Goal: Task Accomplishment & Management: Use online tool/utility

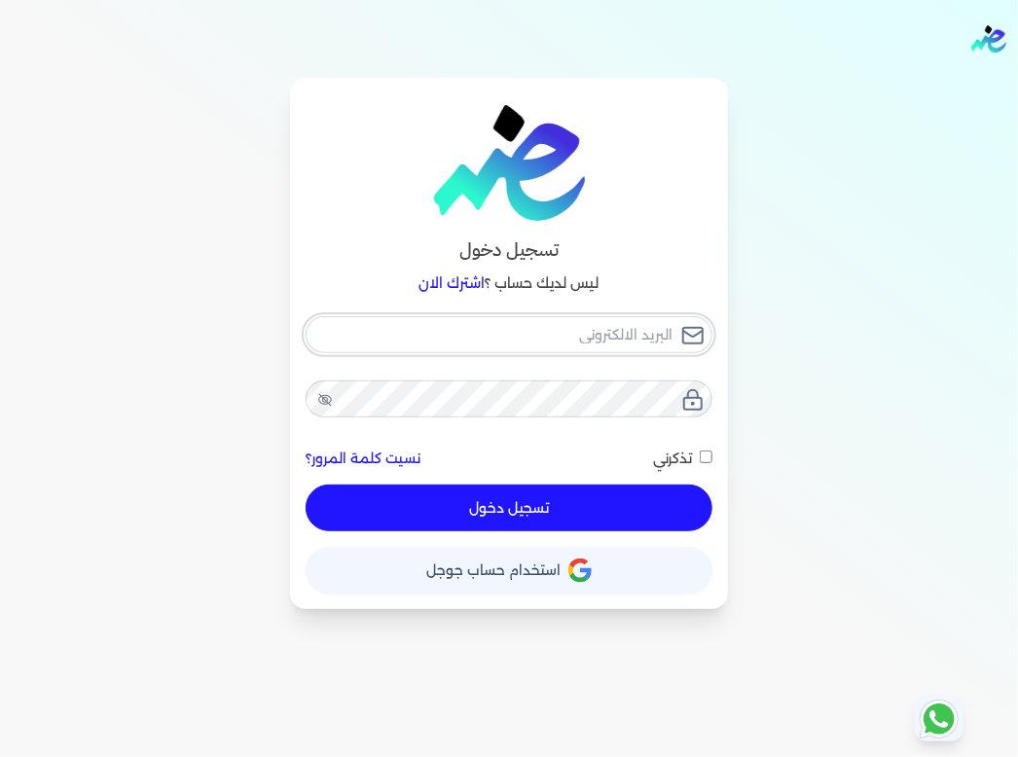
type input "[EMAIL_ADDRESS][DOMAIN_NAME]"
click at [429, 498] on div "[EMAIL_ADDRESS][DOMAIN_NAME] نسيت كلمة المرور؟ تذكرني تسجيل دخول" at bounding box center [508, 424] width 407 height 216
click at [697, 452] on span at bounding box center [696, 458] width 8 height 25
click at [699, 452] on input "تذكرني" at bounding box center [705, 456] width 13 height 13
checkbox input "true"
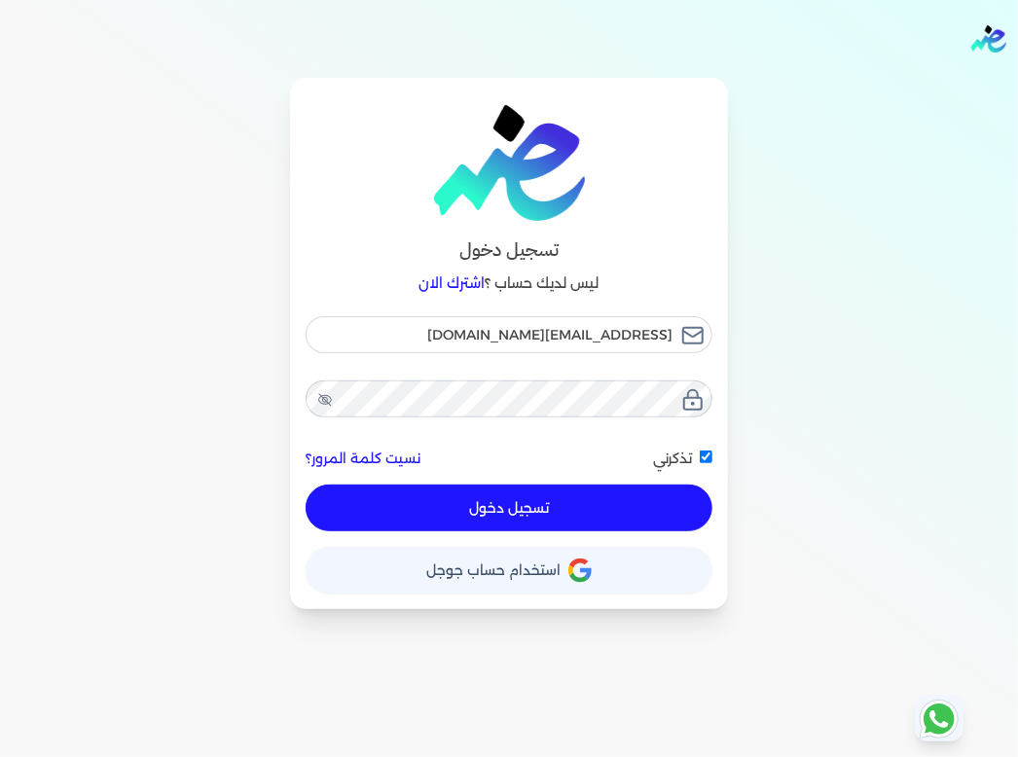
click at [588, 484] on div "تسجيل دخول" at bounding box center [508, 507] width 407 height 47
click at [588, 534] on div "حساب استخدام حساب جوجل" at bounding box center [508, 562] width 407 height 62
click at [575, 509] on button "تسجيل دخول" at bounding box center [508, 507] width 407 height 47
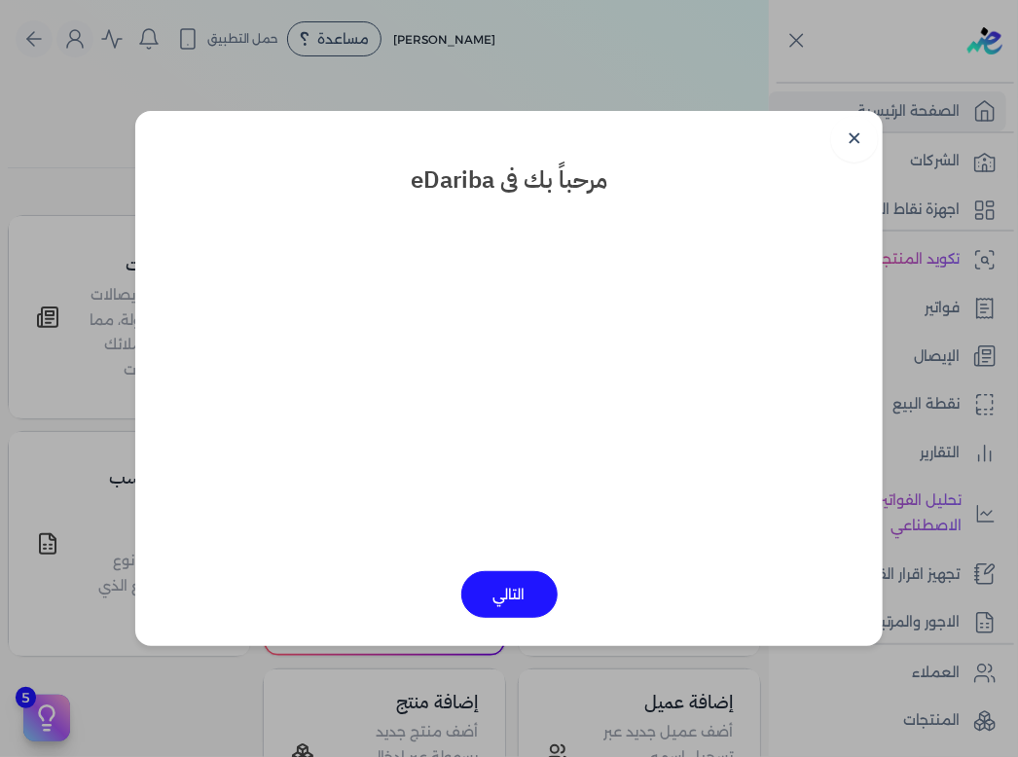
click at [518, 585] on button "التالي" at bounding box center [509, 594] width 96 height 47
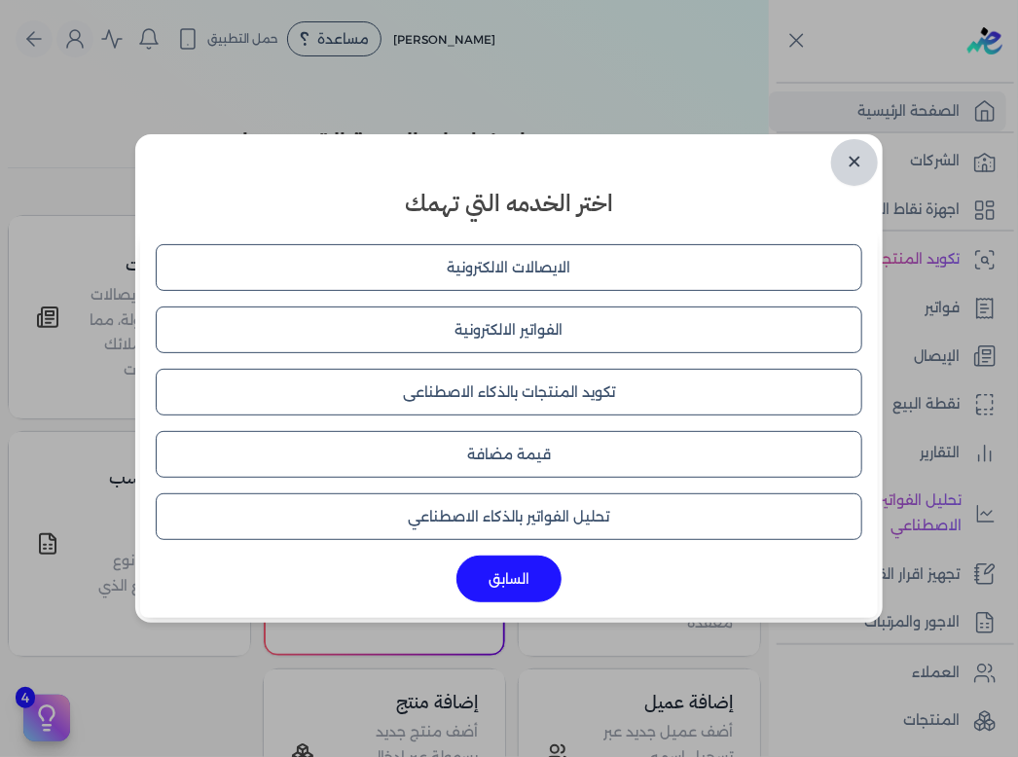
click at [867, 159] on link "✕" at bounding box center [854, 162] width 47 height 47
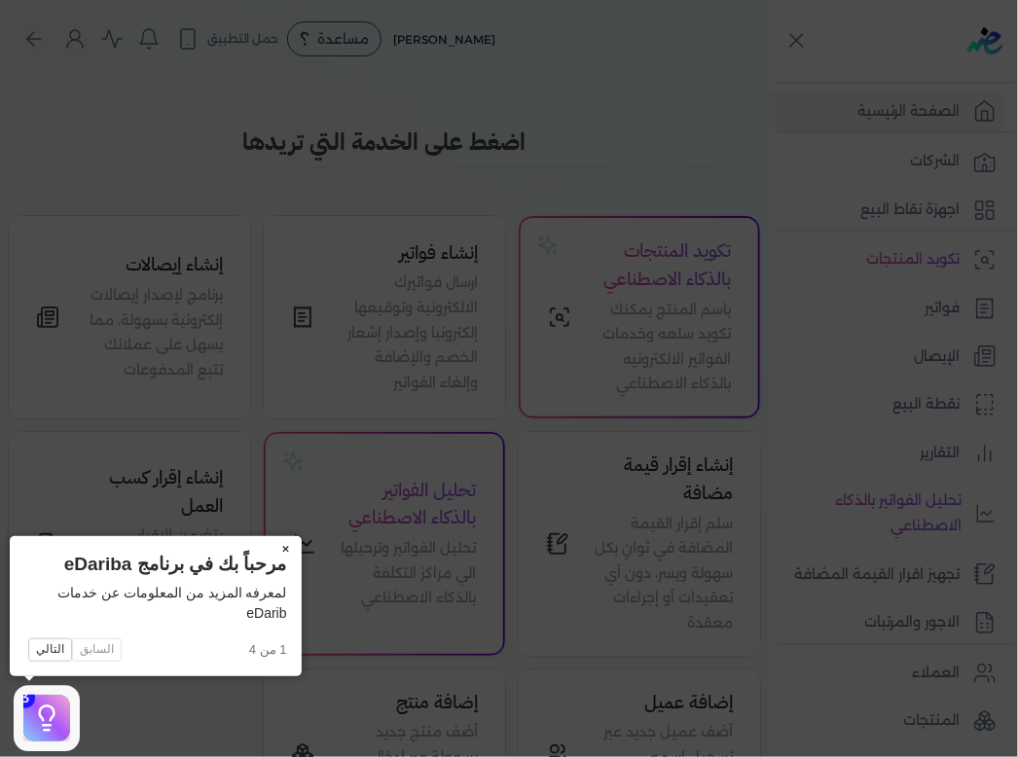
click at [282, 544] on button "×" at bounding box center [285, 549] width 31 height 27
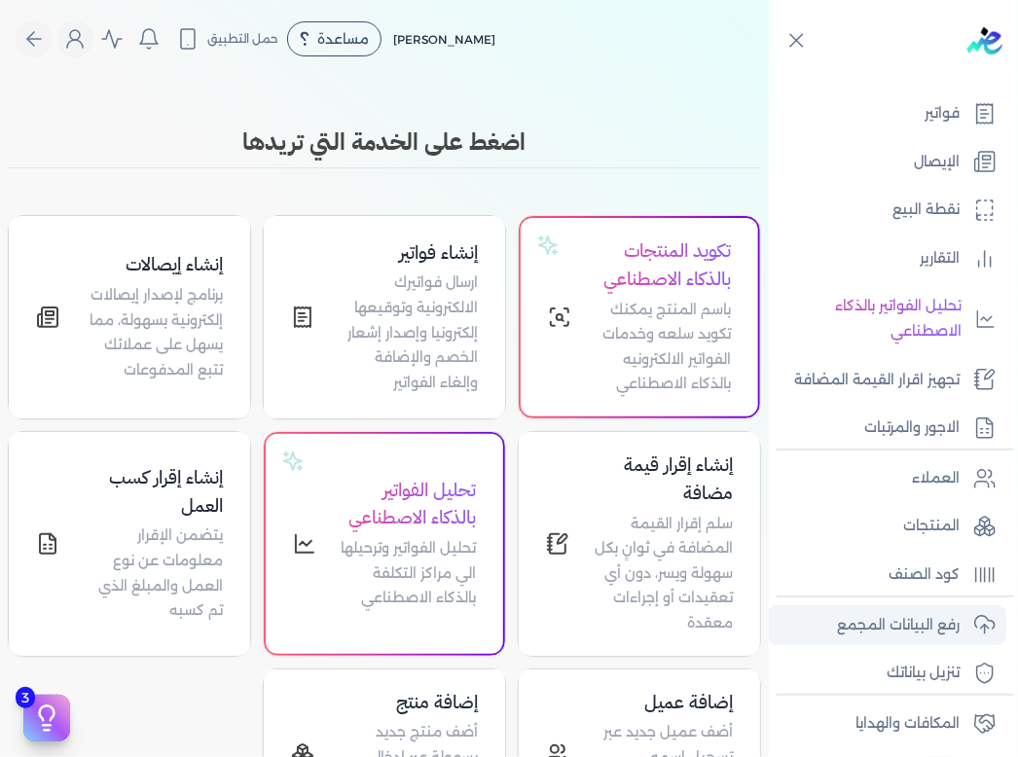
scroll to position [291, 0]
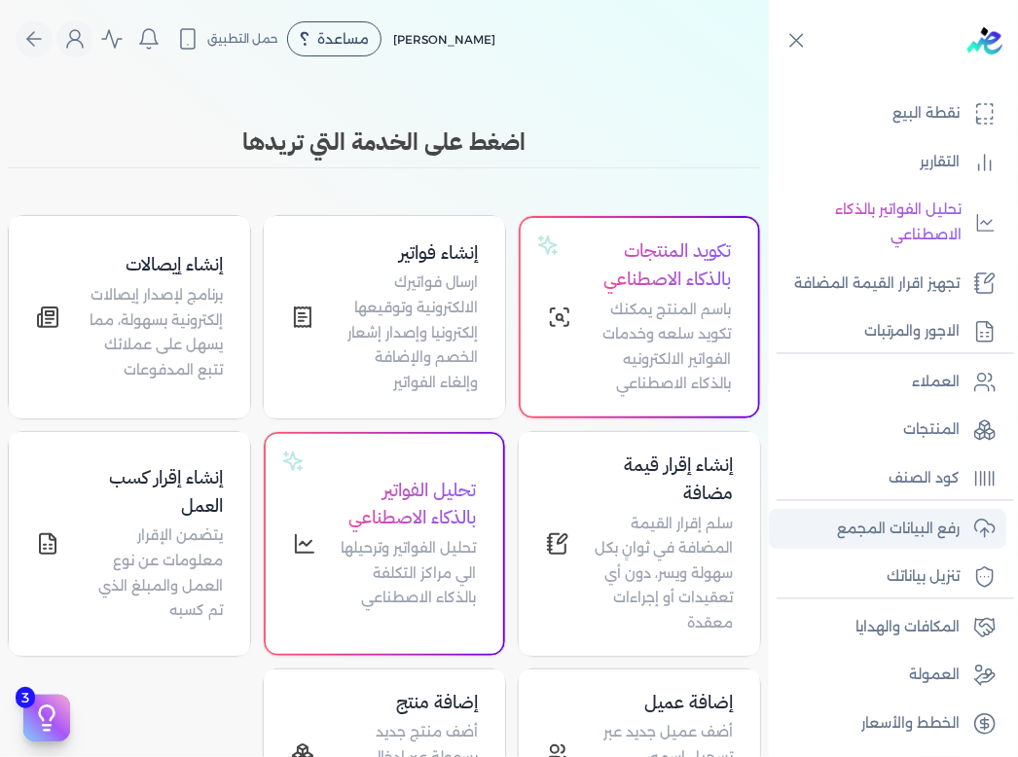
click at [930, 541] on link "رفع البيانات المجمع" at bounding box center [887, 529] width 237 height 41
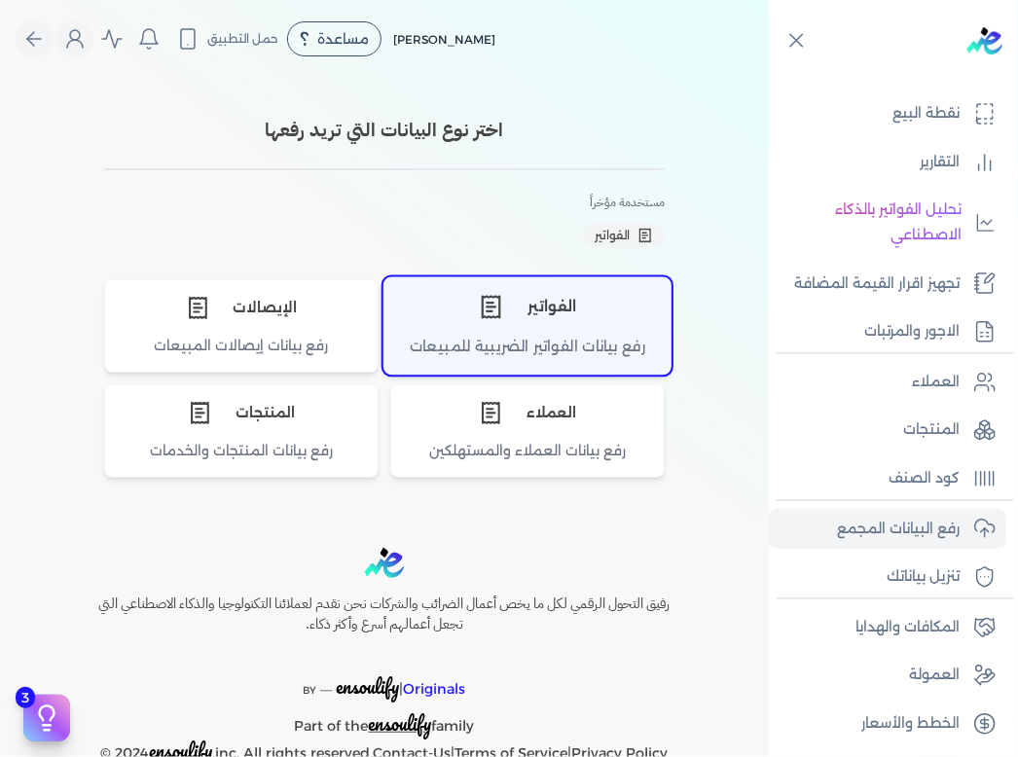
click at [501, 349] on div "رفع بيانات الفواتير الضريبية للمبيعات" at bounding box center [527, 355] width 286 height 38
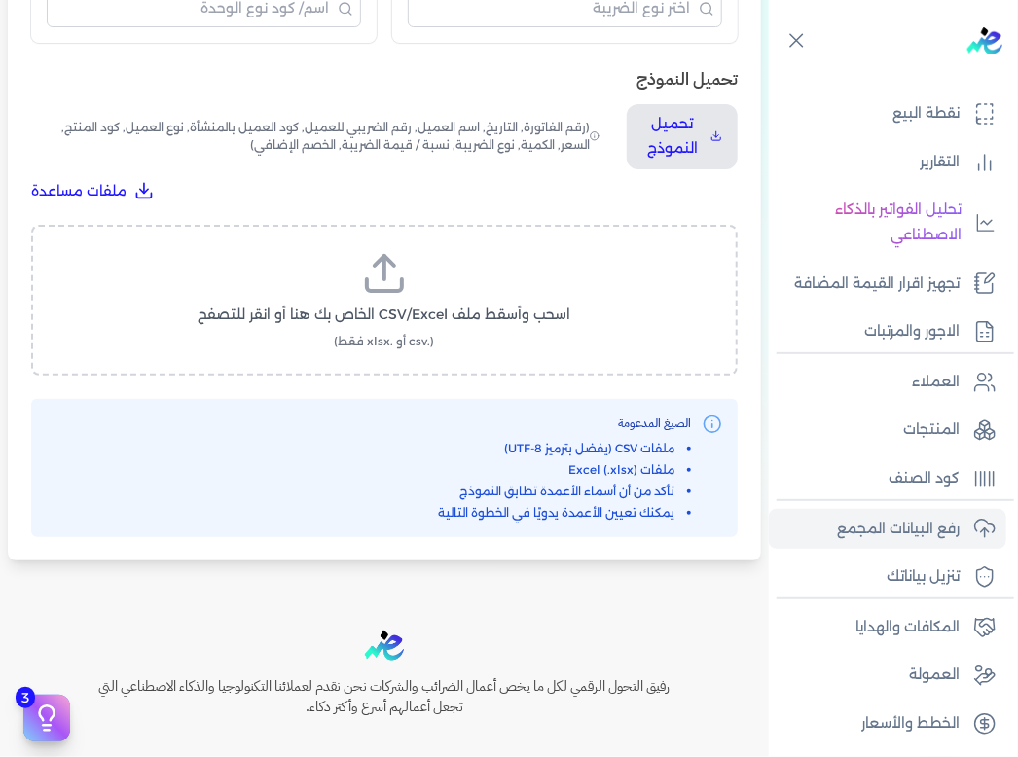
scroll to position [354, 0]
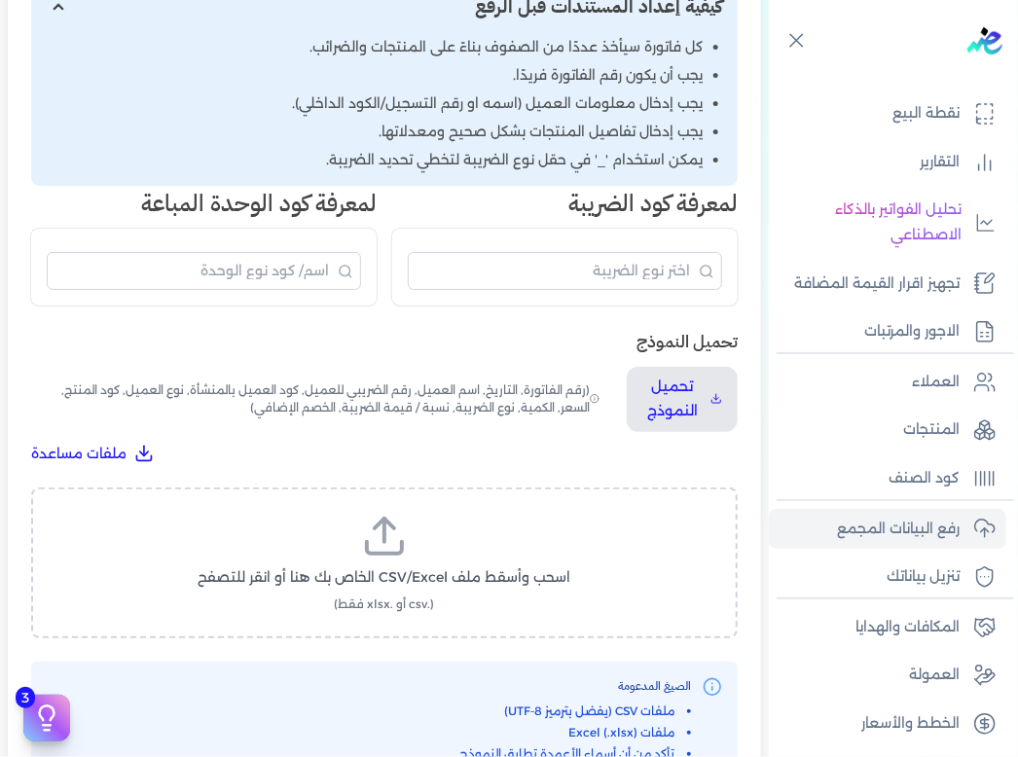
click at [394, 544] on icon at bounding box center [384, 536] width 47 height 47
click at [0, 0] on input "اسحب وأسقط ملف CSV/Excel الخاص بك هنا أو انقر للتصفح (.csv أو .xlsx فقط)" at bounding box center [0, 0] width 0 height 0
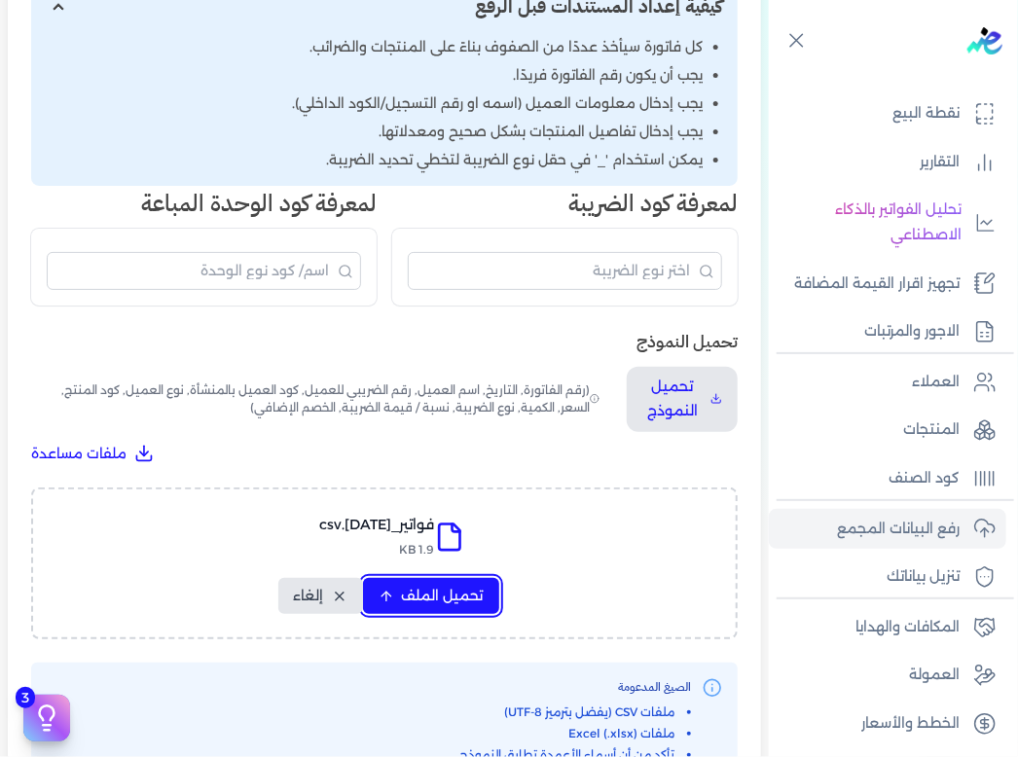
click at [417, 594] on span "تحميل الملف" at bounding box center [443, 596] width 82 height 20
select select "رقم الفاتورة"
select select "التاريخ"
select select "أسم العميل"
select select "الرقم الضريبي"
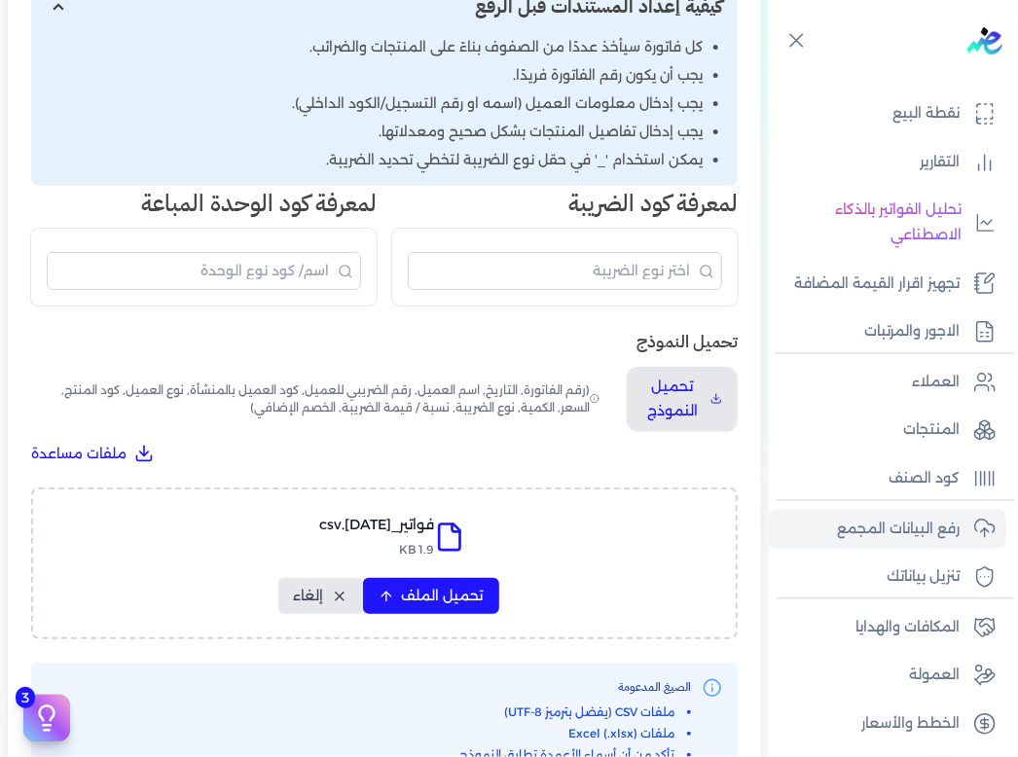
select select "نوع العميل"
select select "سيريال المنتج"
select select "السعر"
select select "الكمية"
select select "نوع الضريبة"
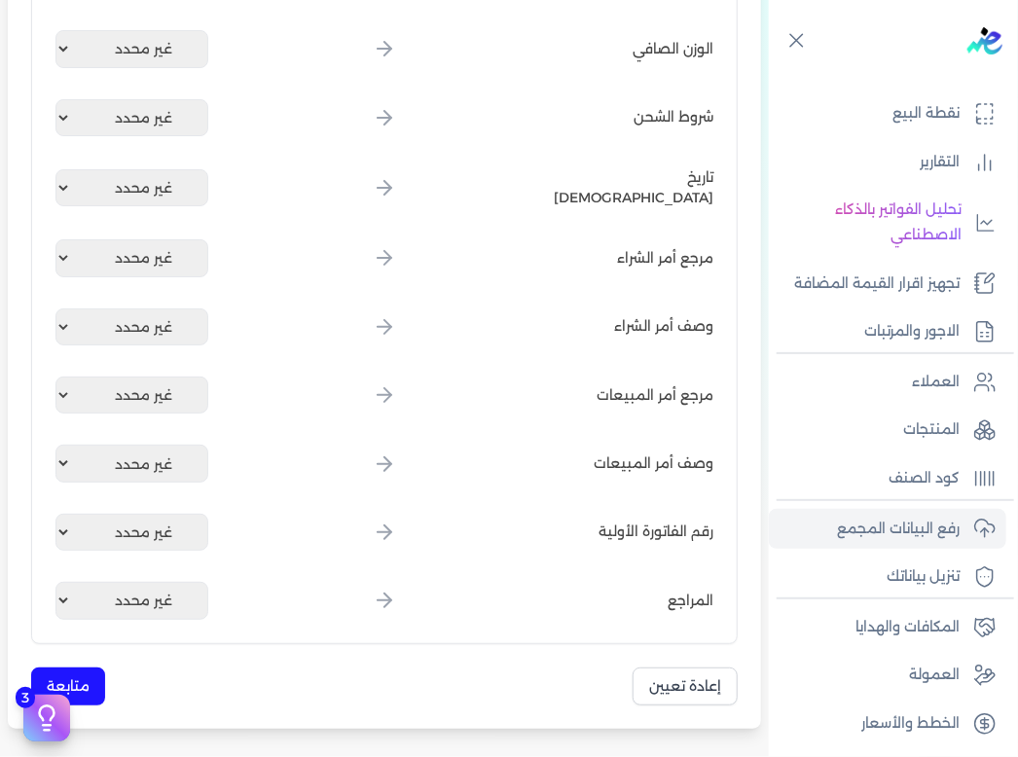
scroll to position [2435, 0]
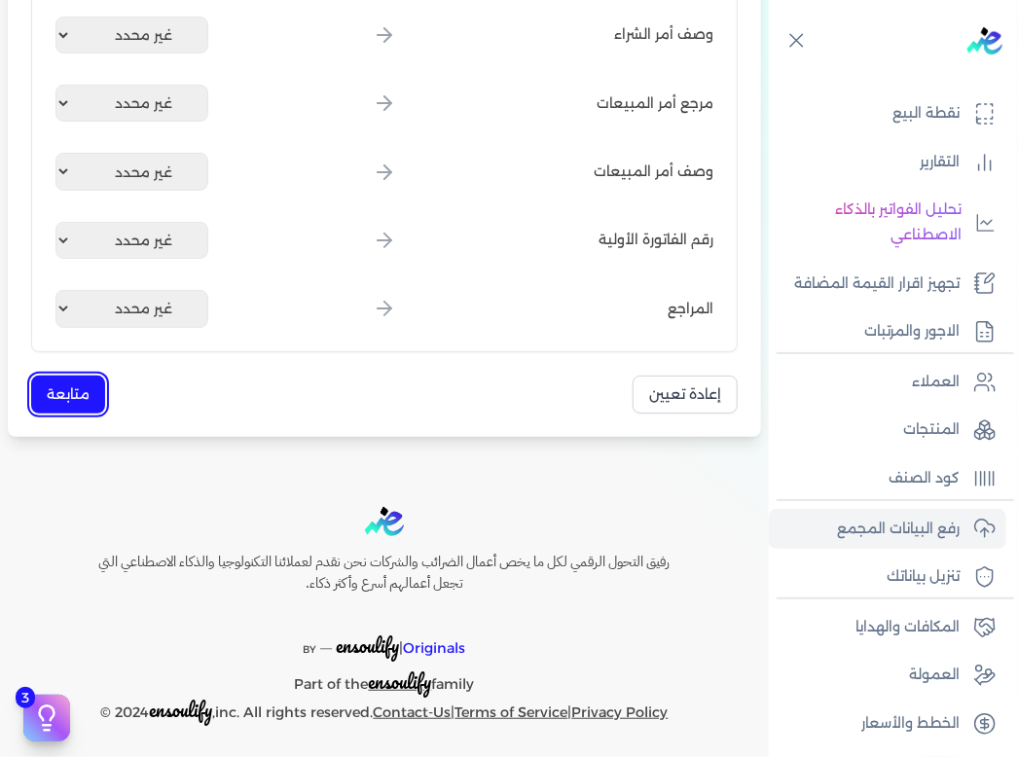
click at [91, 392] on button "متابعة" at bounding box center [68, 395] width 74 height 38
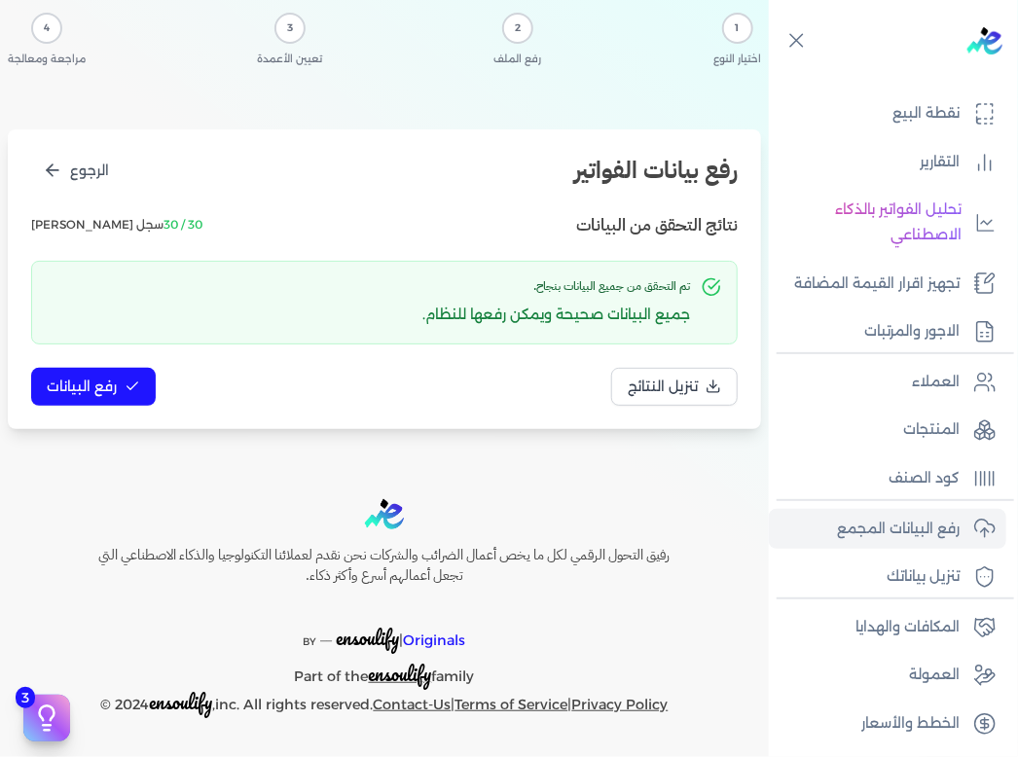
scroll to position [116, 0]
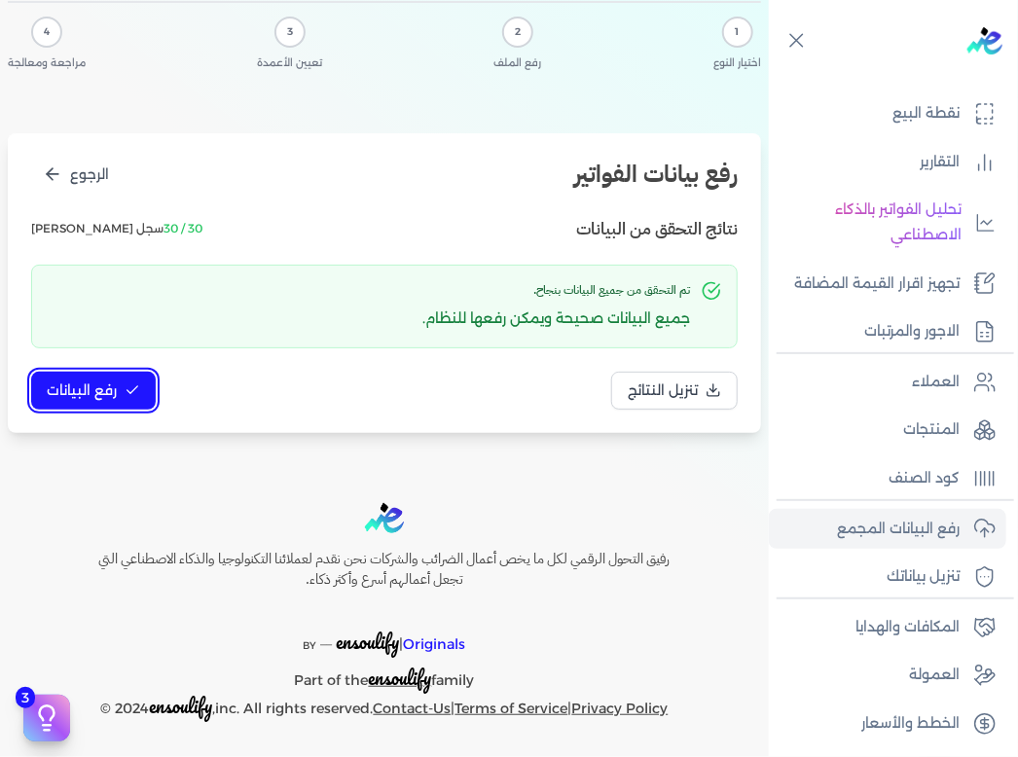
click at [104, 391] on span "رفع البيانات" at bounding box center [82, 390] width 70 height 20
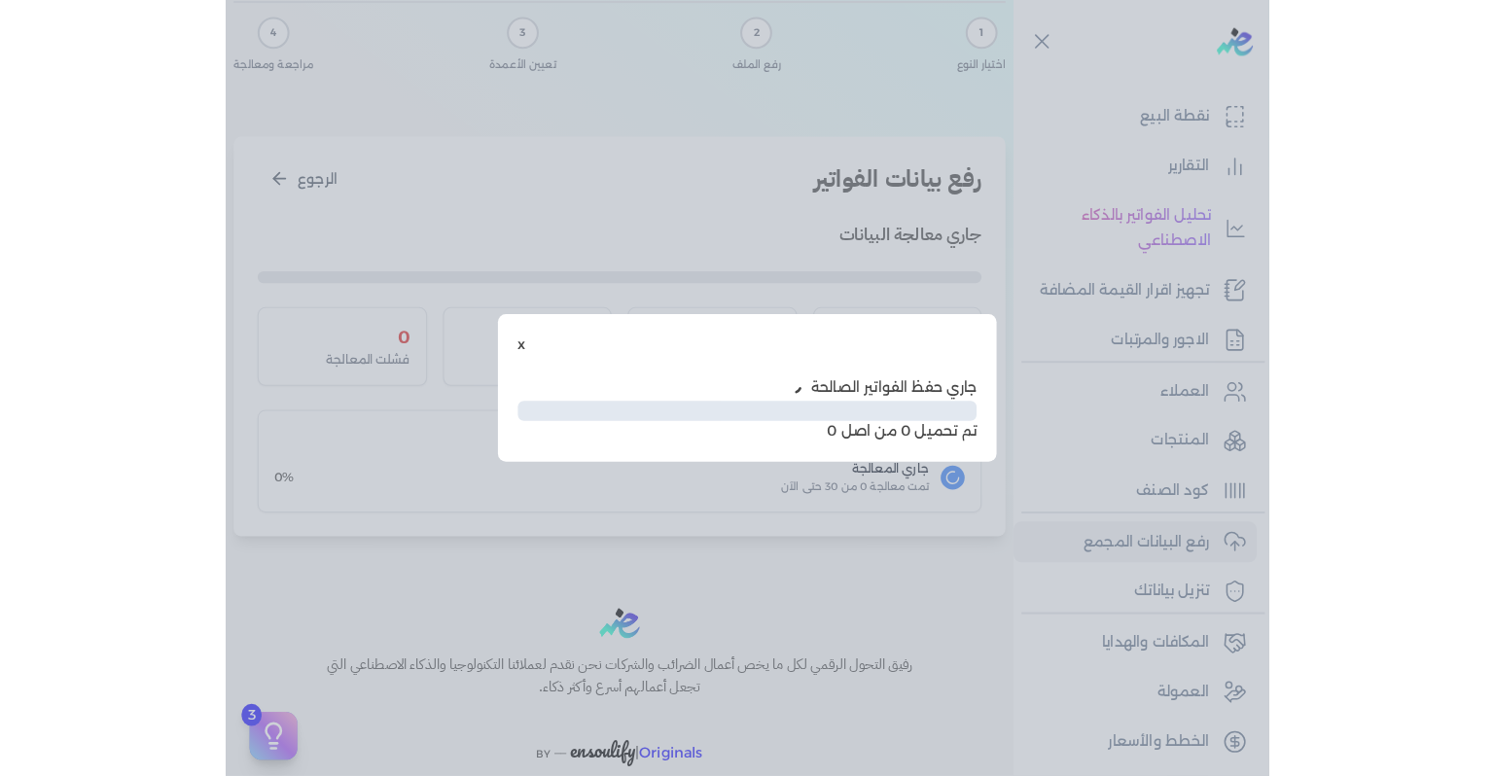
scroll to position [10, 0]
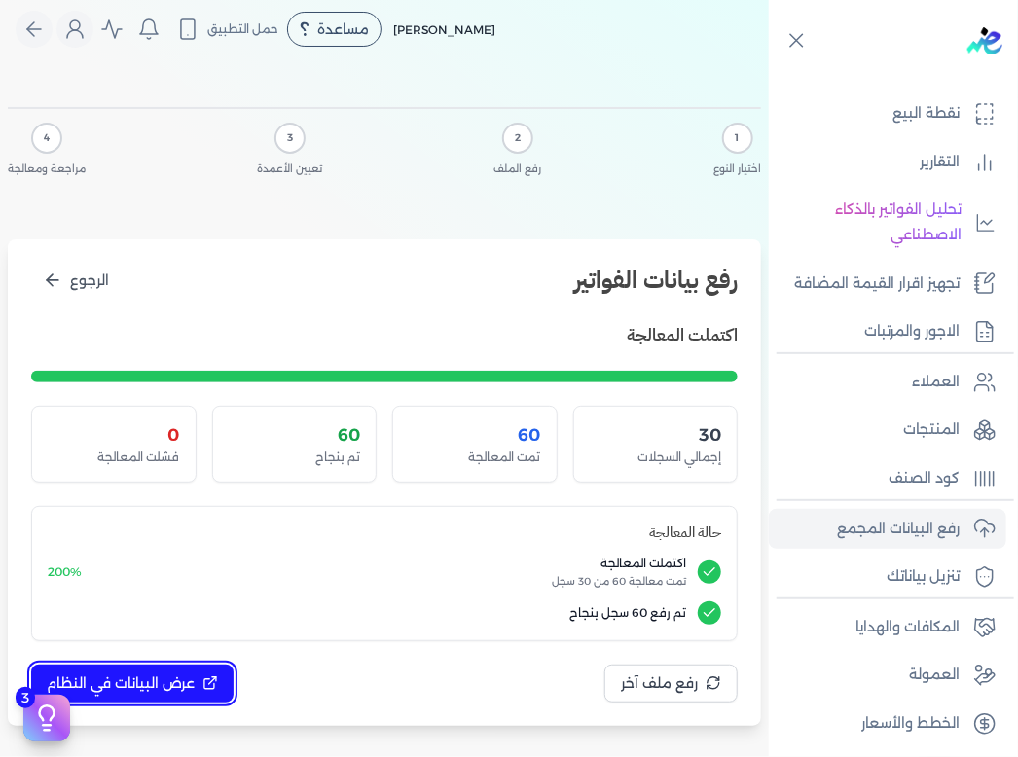
click at [148, 694] on button "عرض البيانات في النظام" at bounding box center [132, 683] width 202 height 38
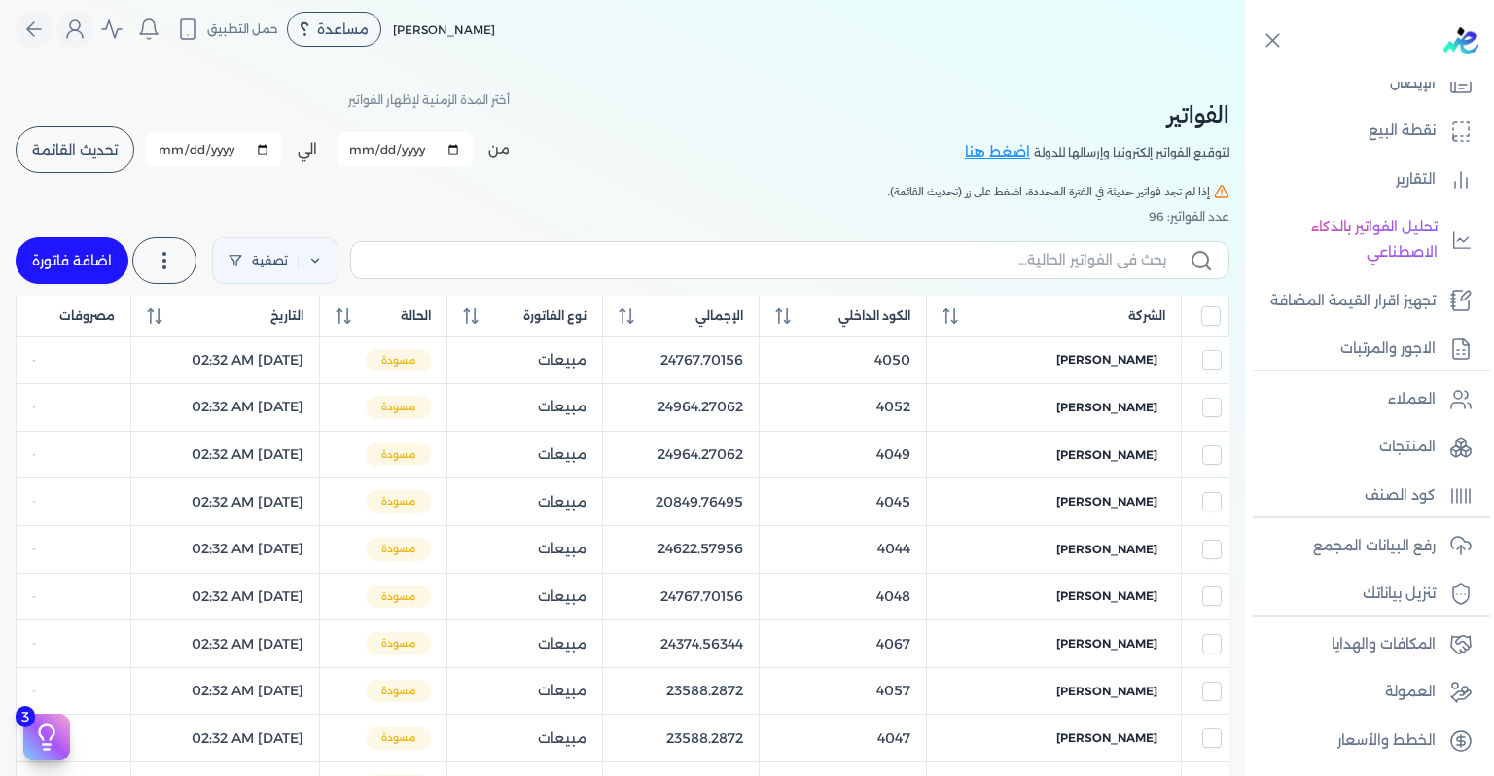
scroll to position [271, 0]
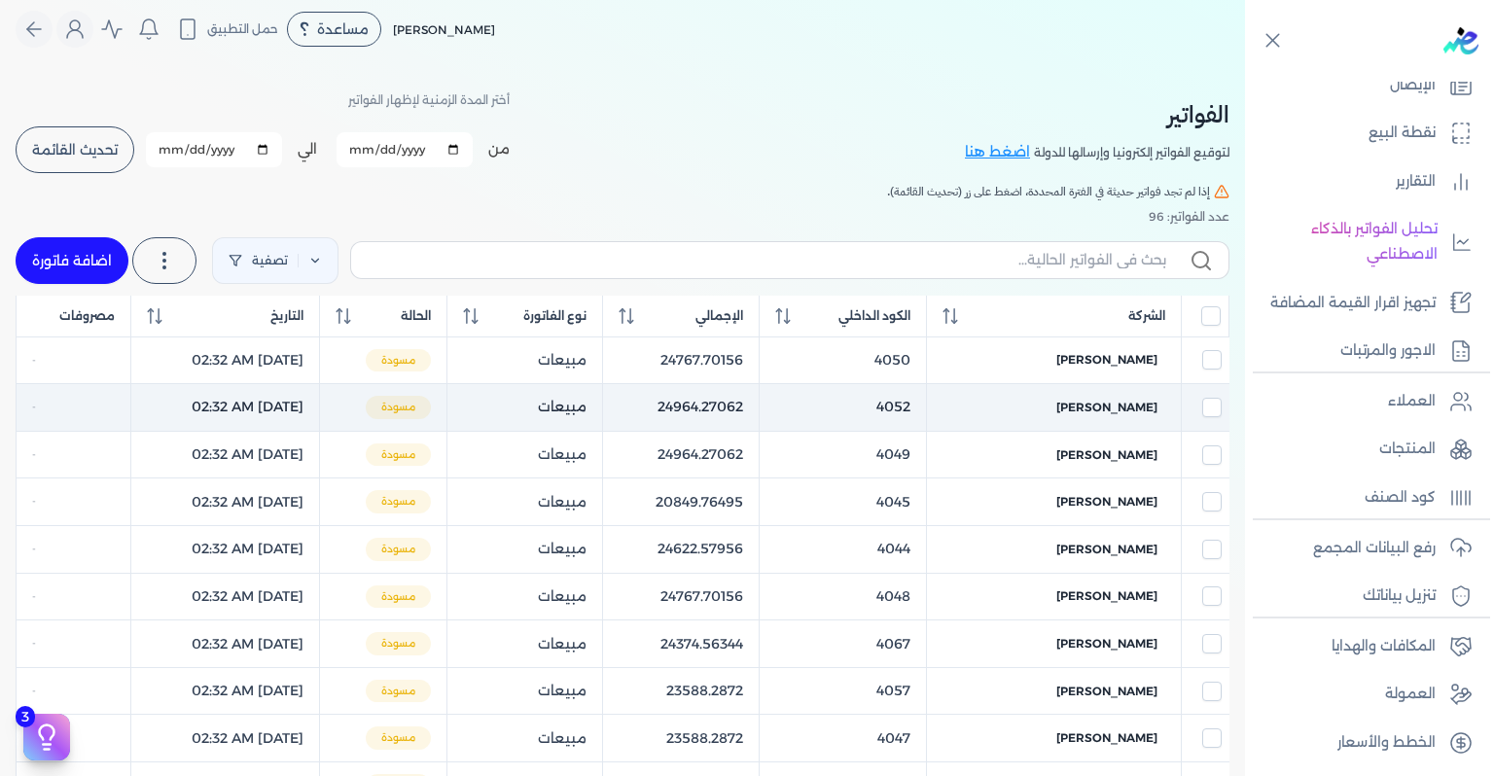
click at [603, 405] on td "مبيعات" at bounding box center [525, 408] width 156 height 48
checkbox input "false"
checkbox input "true"
checkbox input "false"
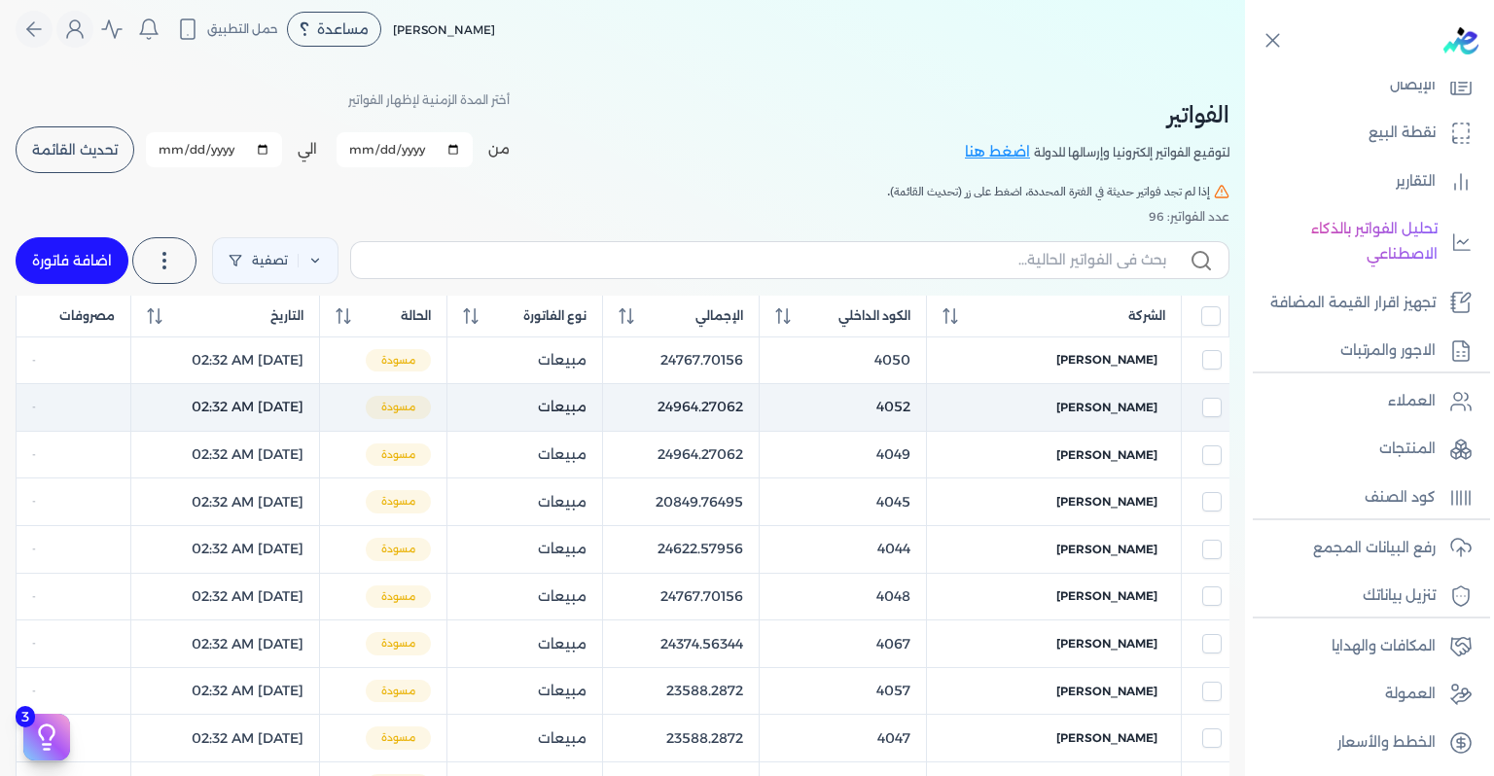
checkbox input "false"
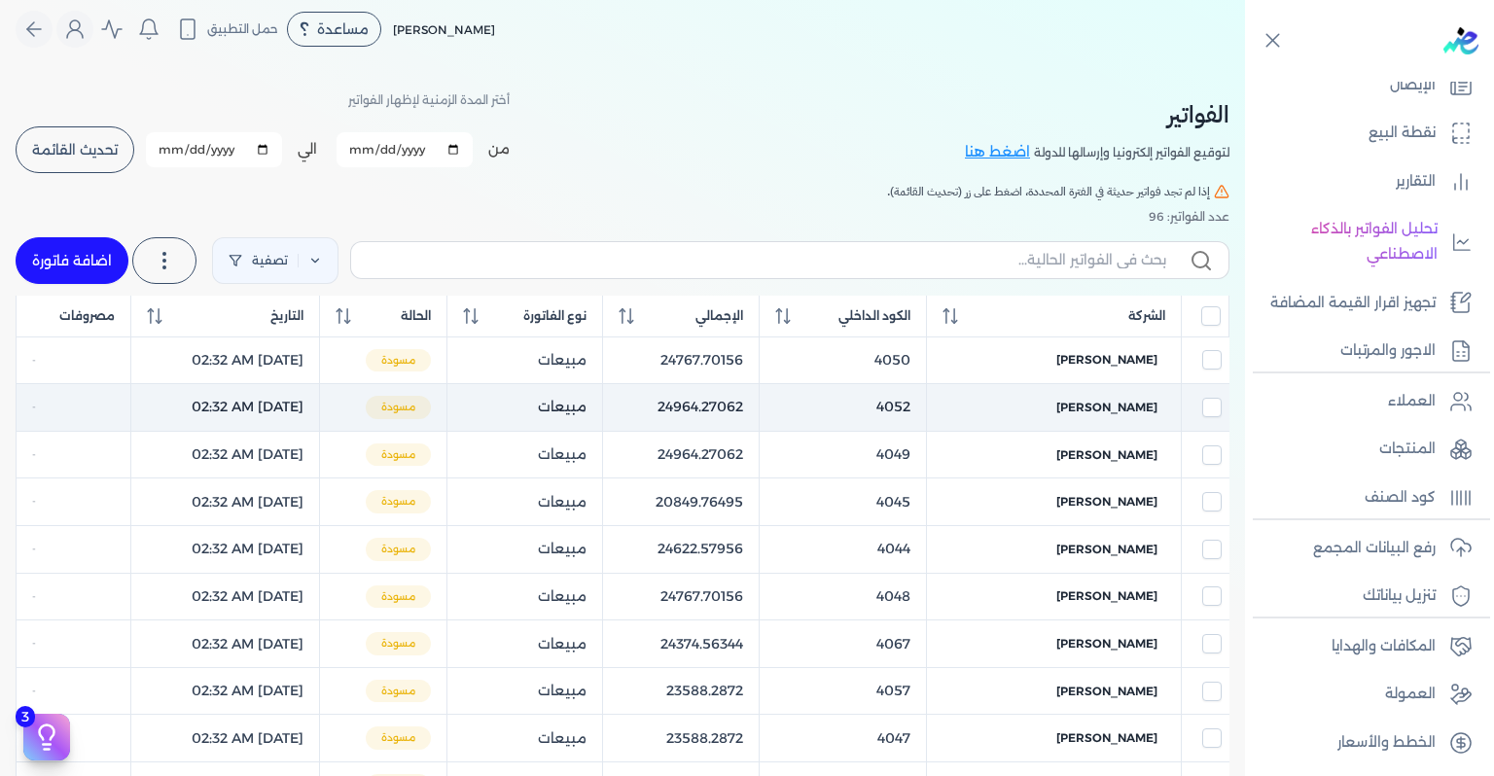
checkbox input "false"
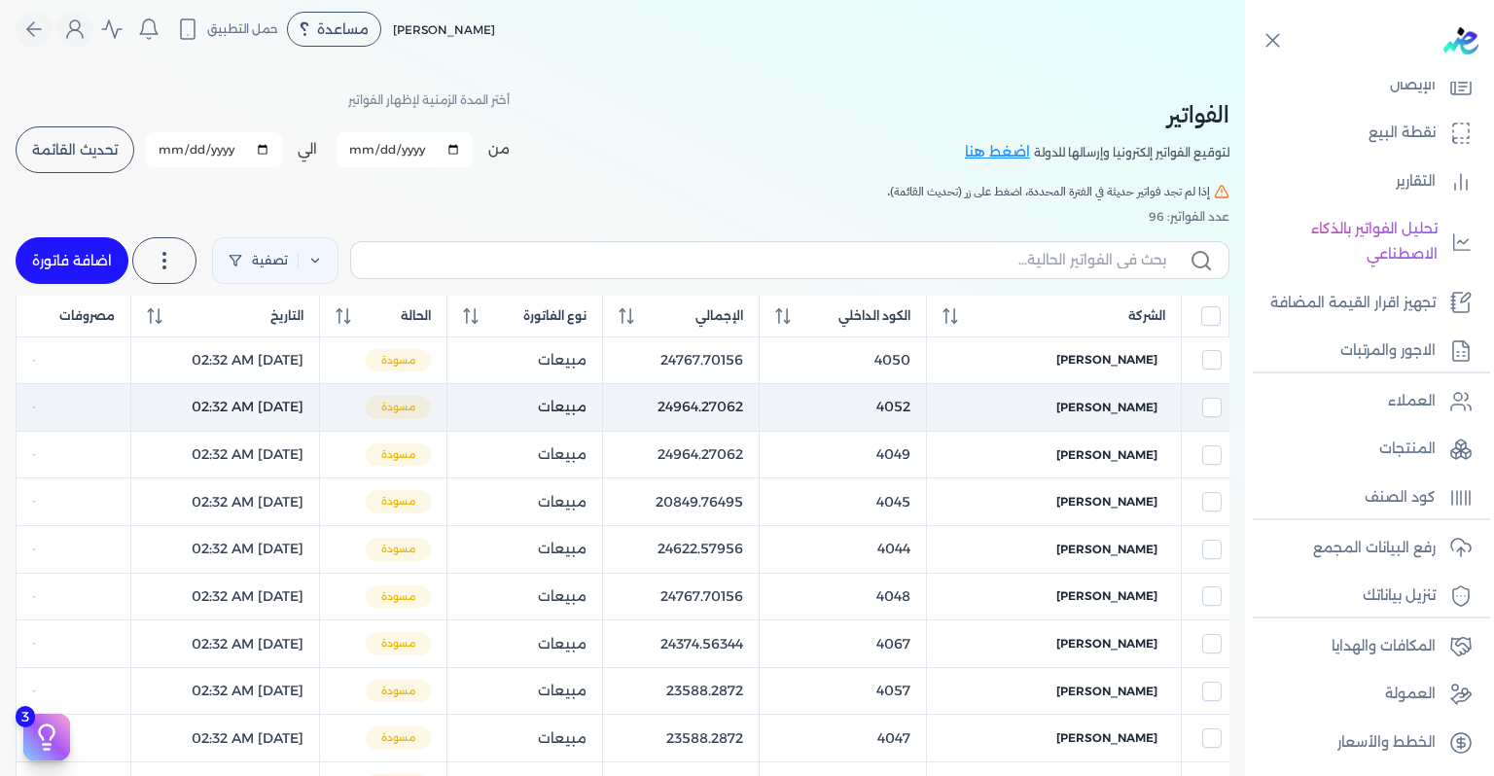
checkbox input "false"
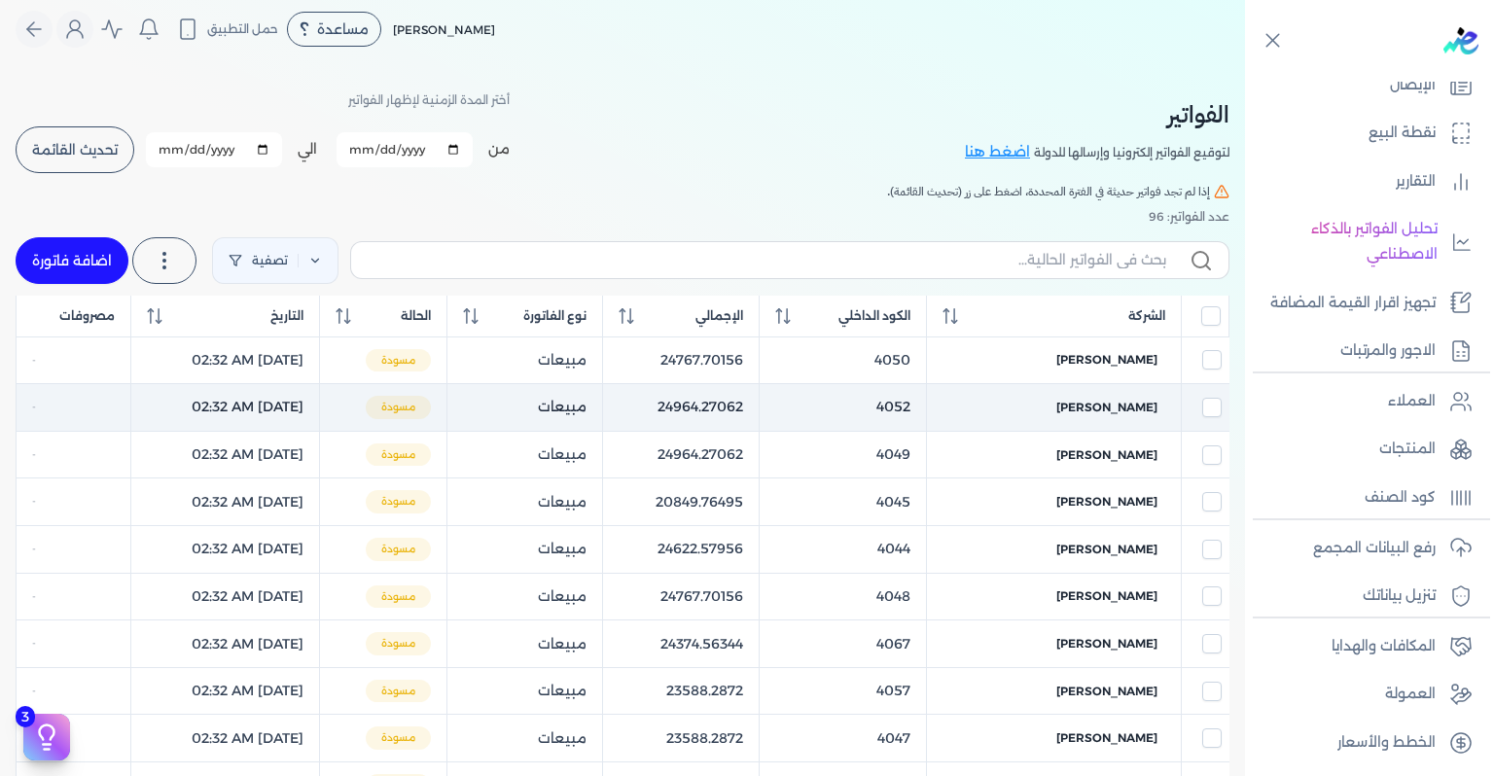
checkbox input "false"
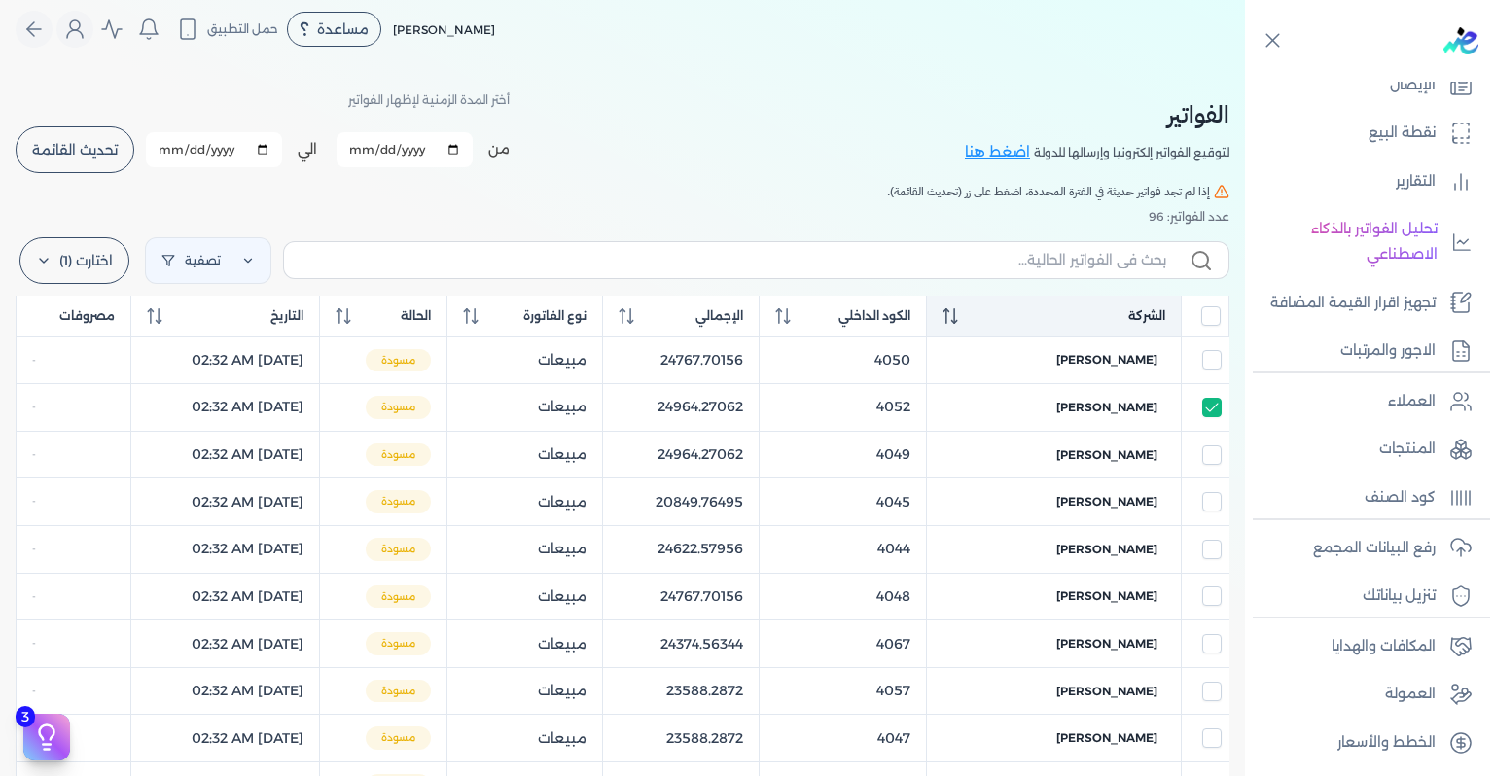
click at [997, 307] on div "الشركة" at bounding box center [1054, 316] width 223 height 18
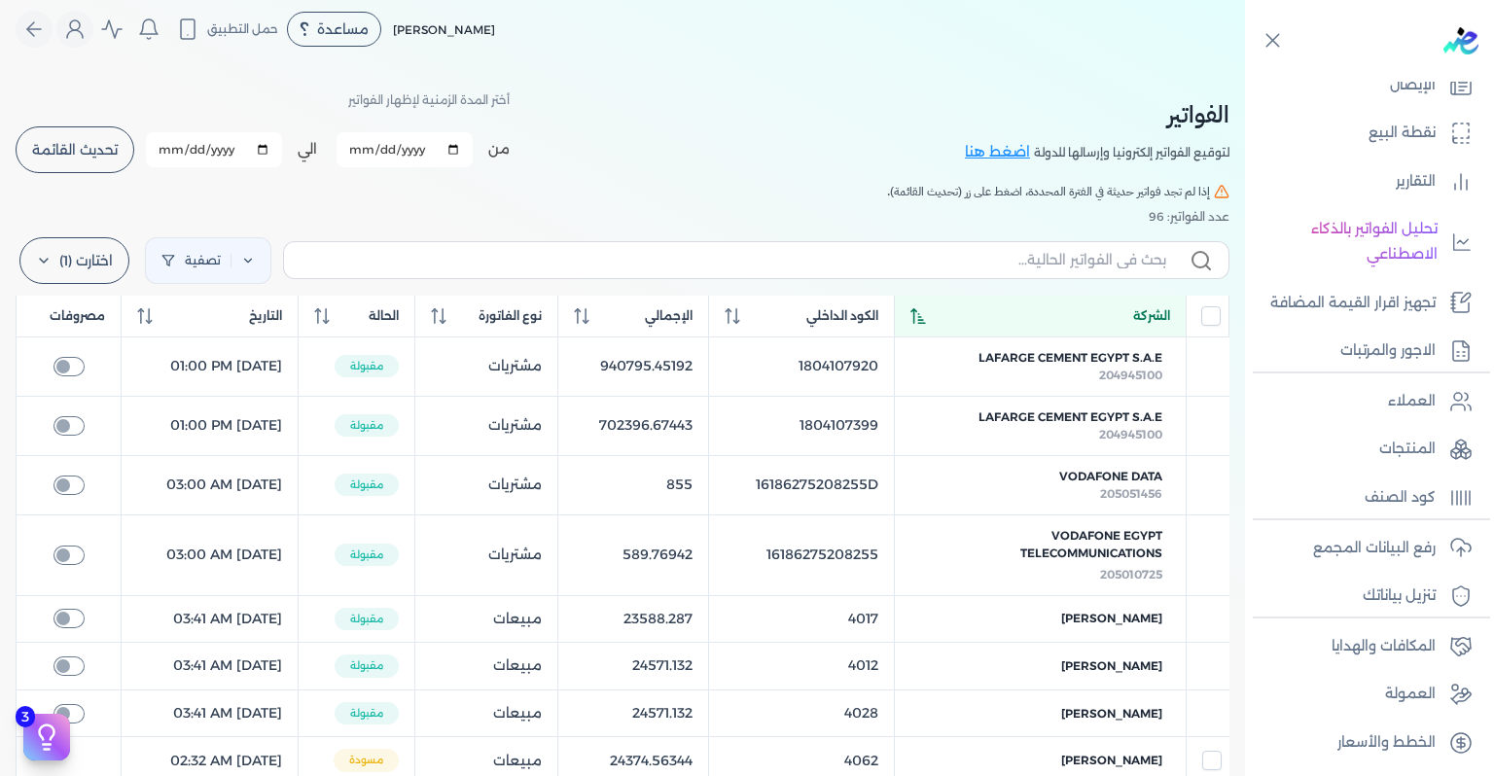
click at [997, 307] on div "الشركة" at bounding box center [1041, 316] width 260 height 18
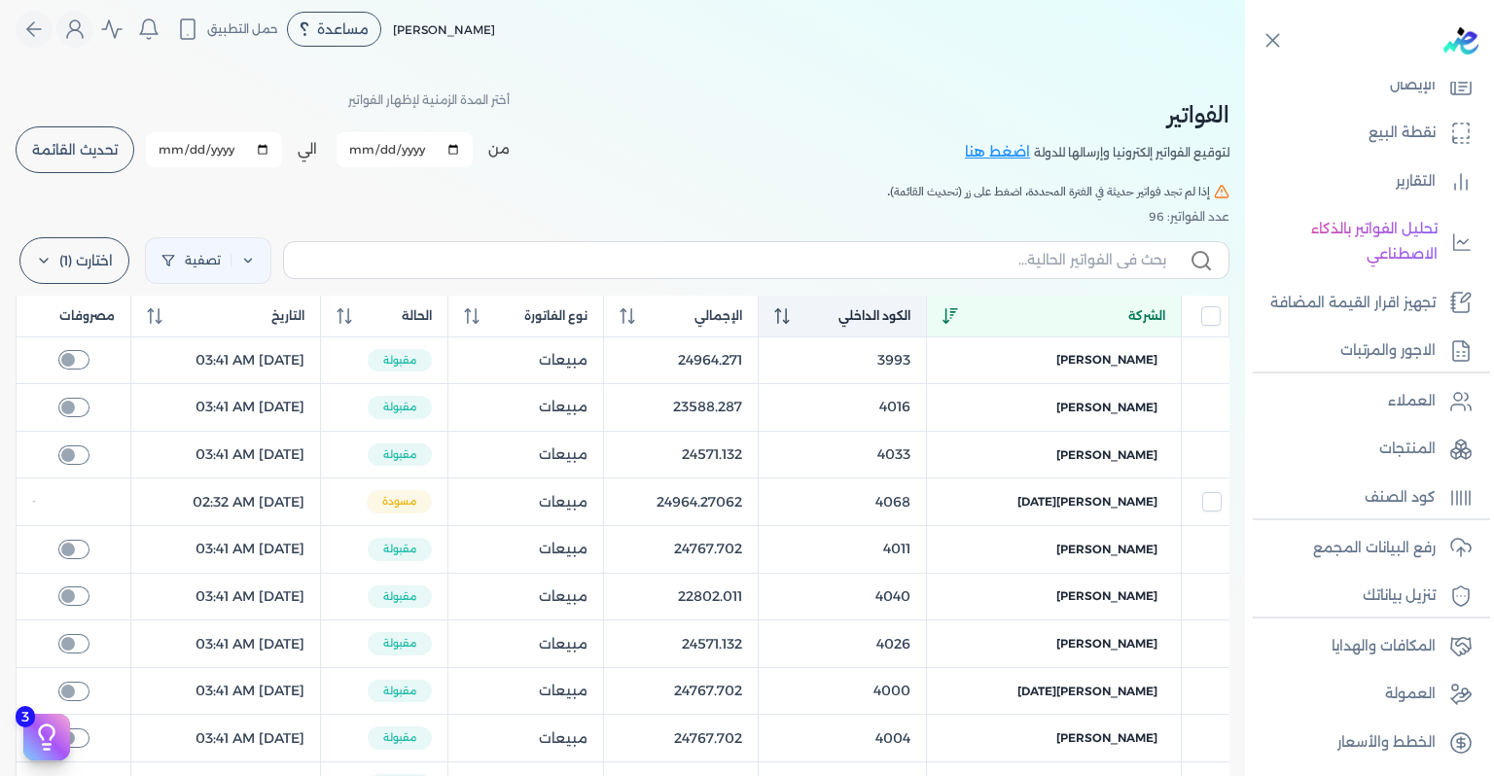
click at [903, 307] on span "الكود الداخلي" at bounding box center [875, 316] width 72 height 18
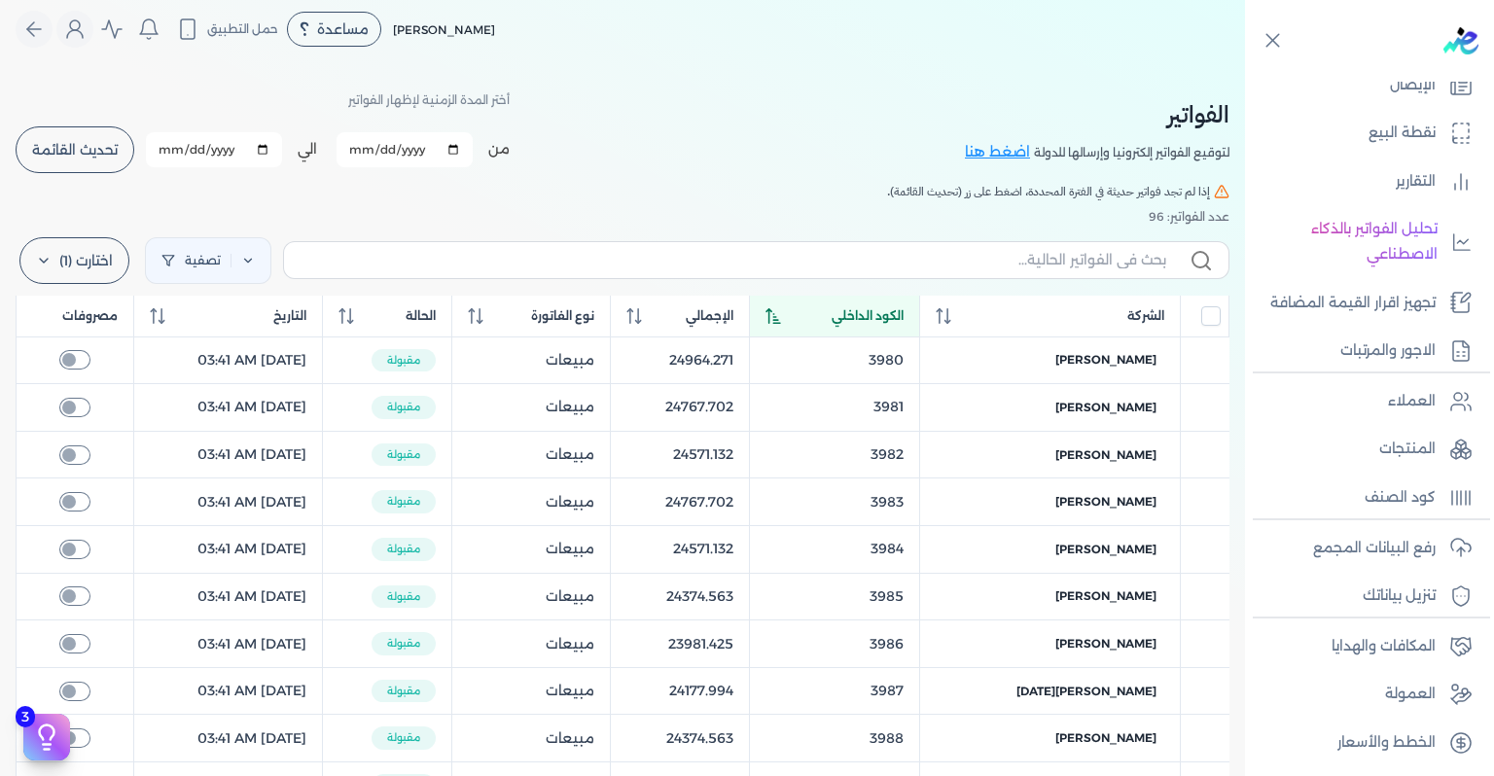
click at [903, 307] on span "الكود الداخلي" at bounding box center [868, 316] width 72 height 18
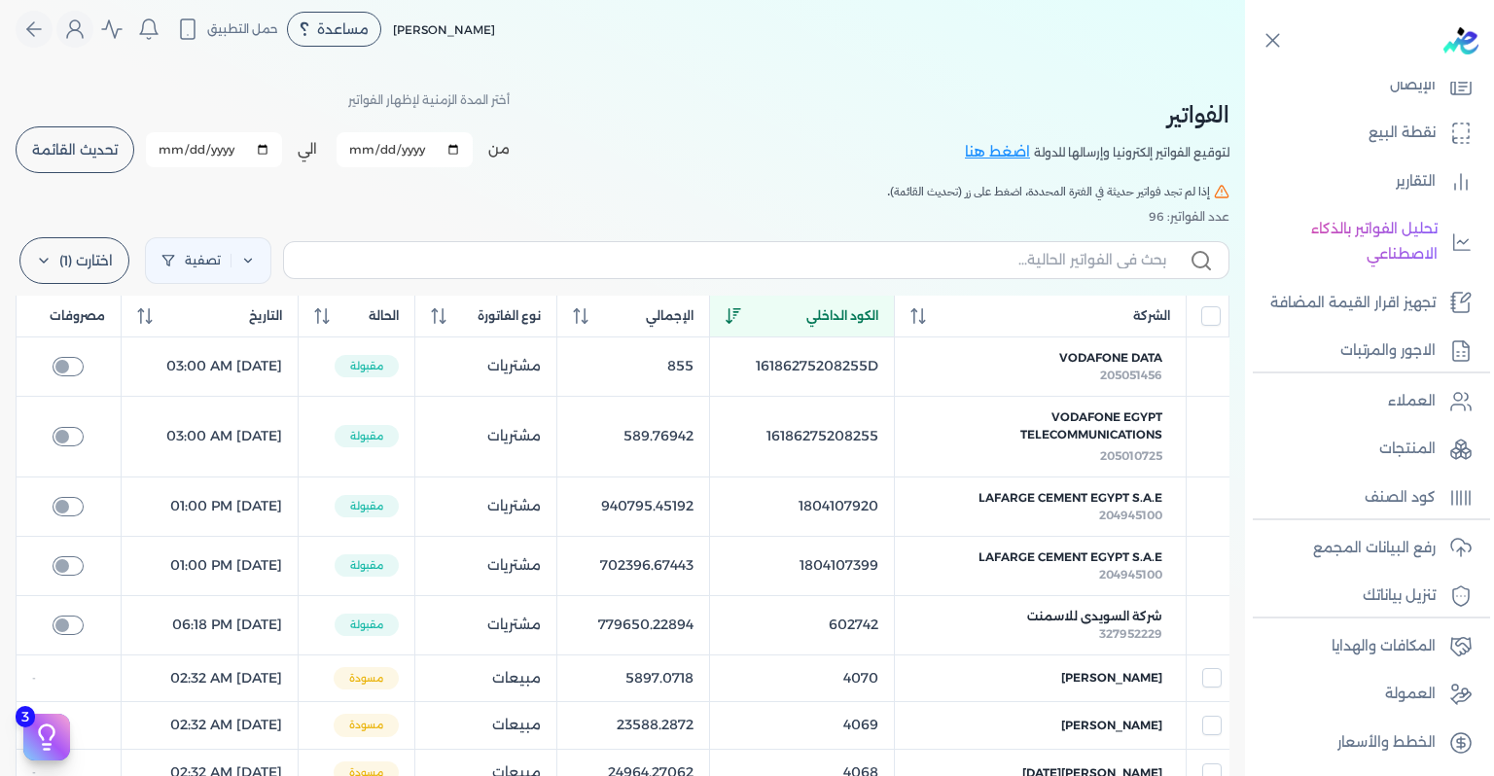
scroll to position [204, 0]
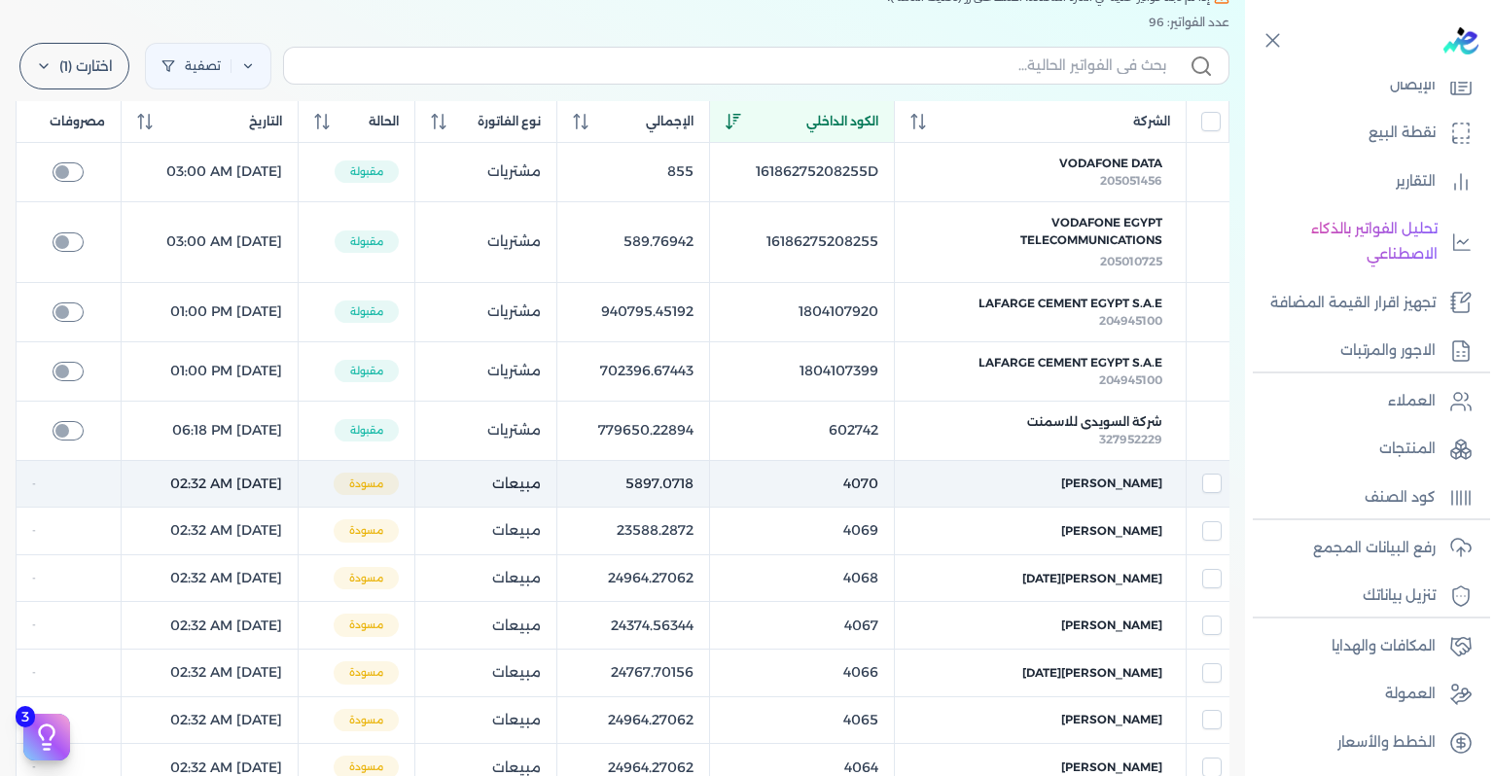
click at [894, 497] on td "4070" at bounding box center [801, 484] width 185 height 48
checkbox input "true"
checkbox input "false"
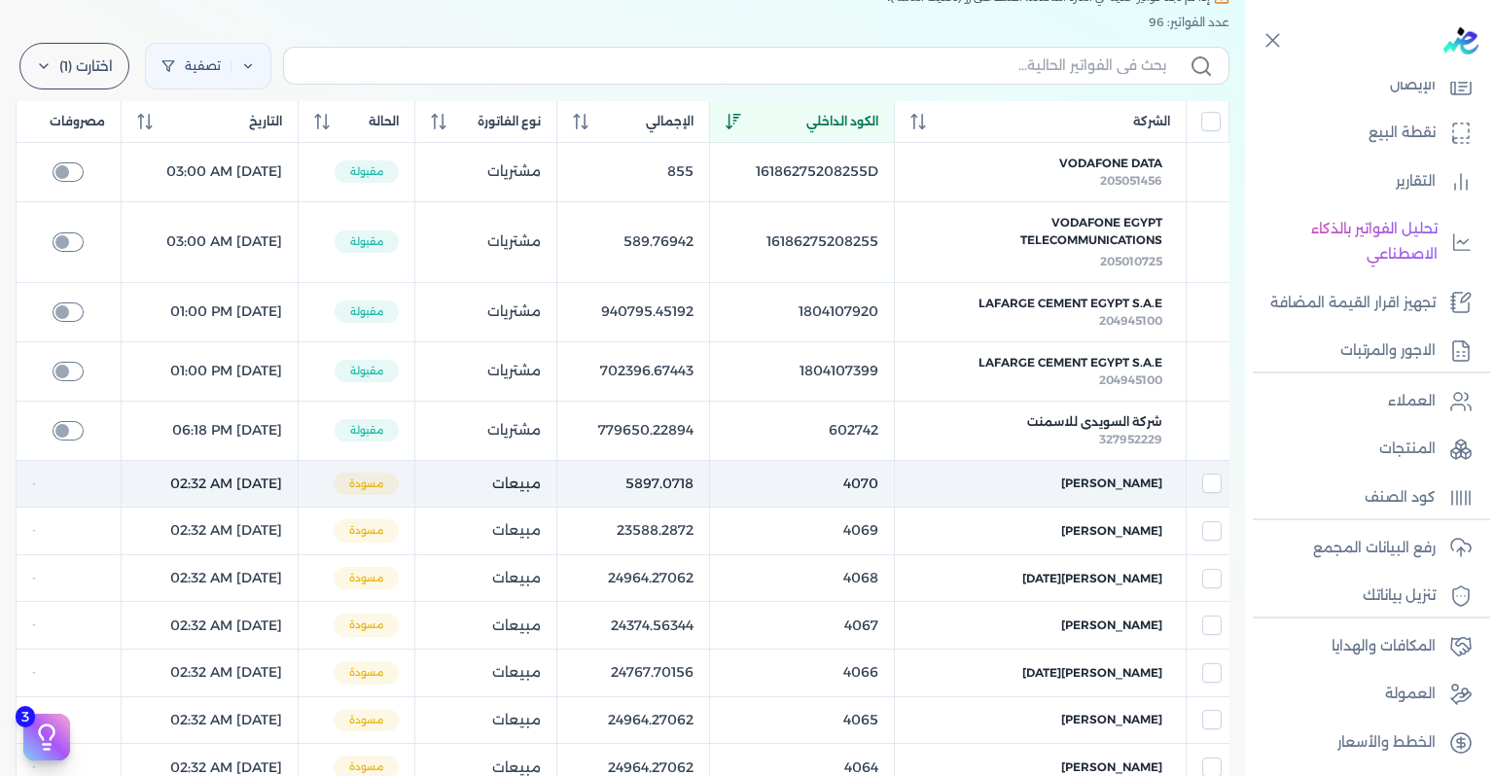
checkbox input "false"
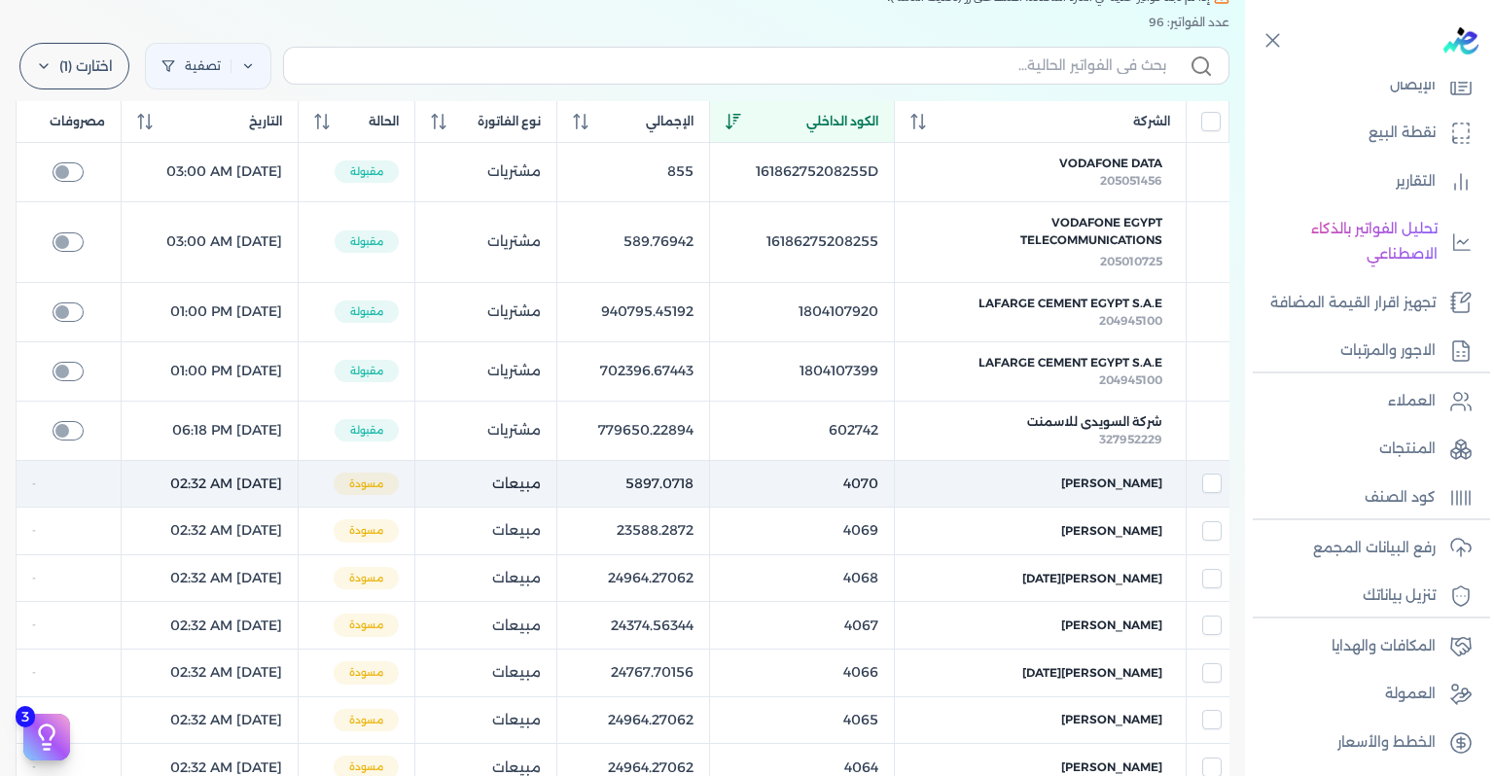
checkbox input "false"
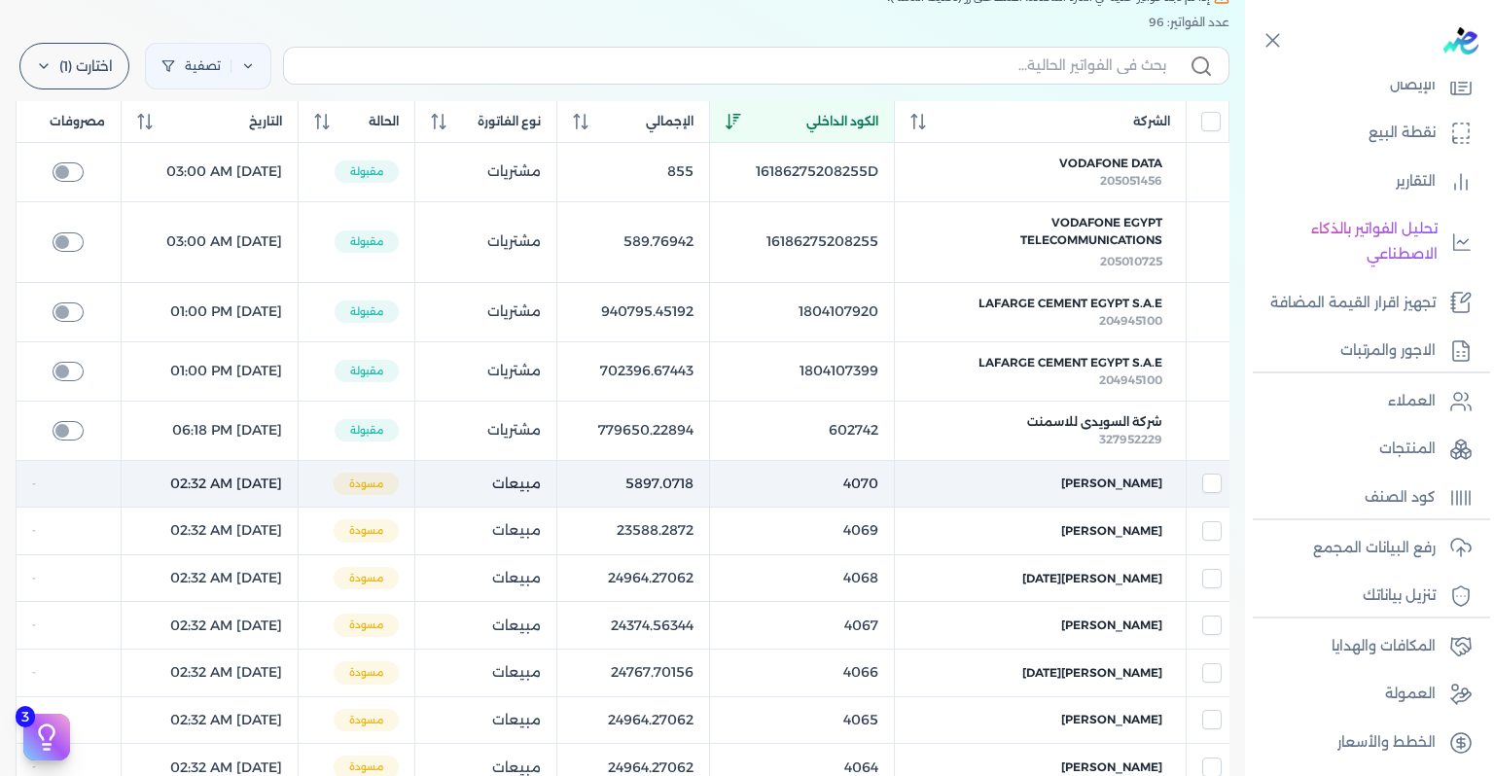
checkbox input "false"
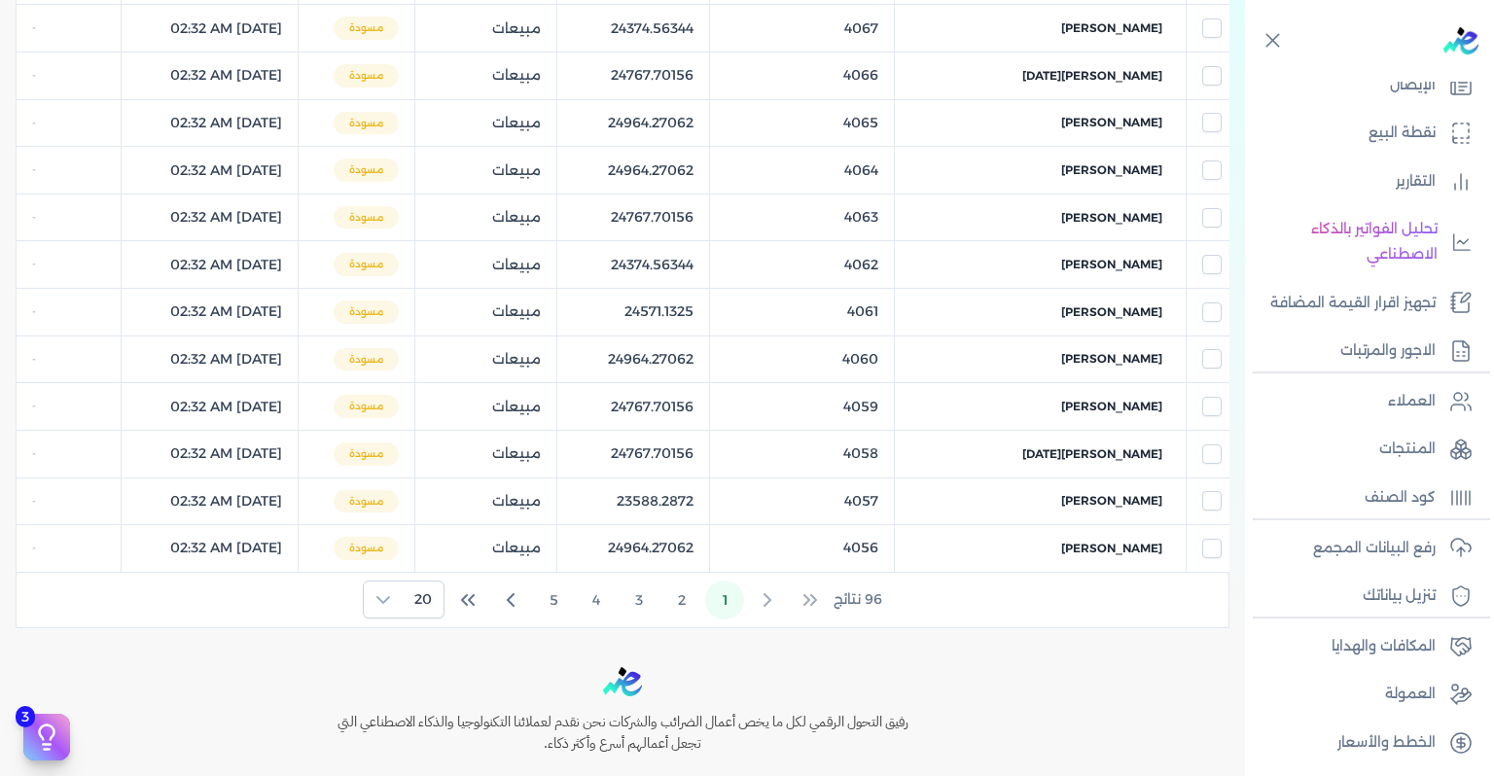
scroll to position [943, 0]
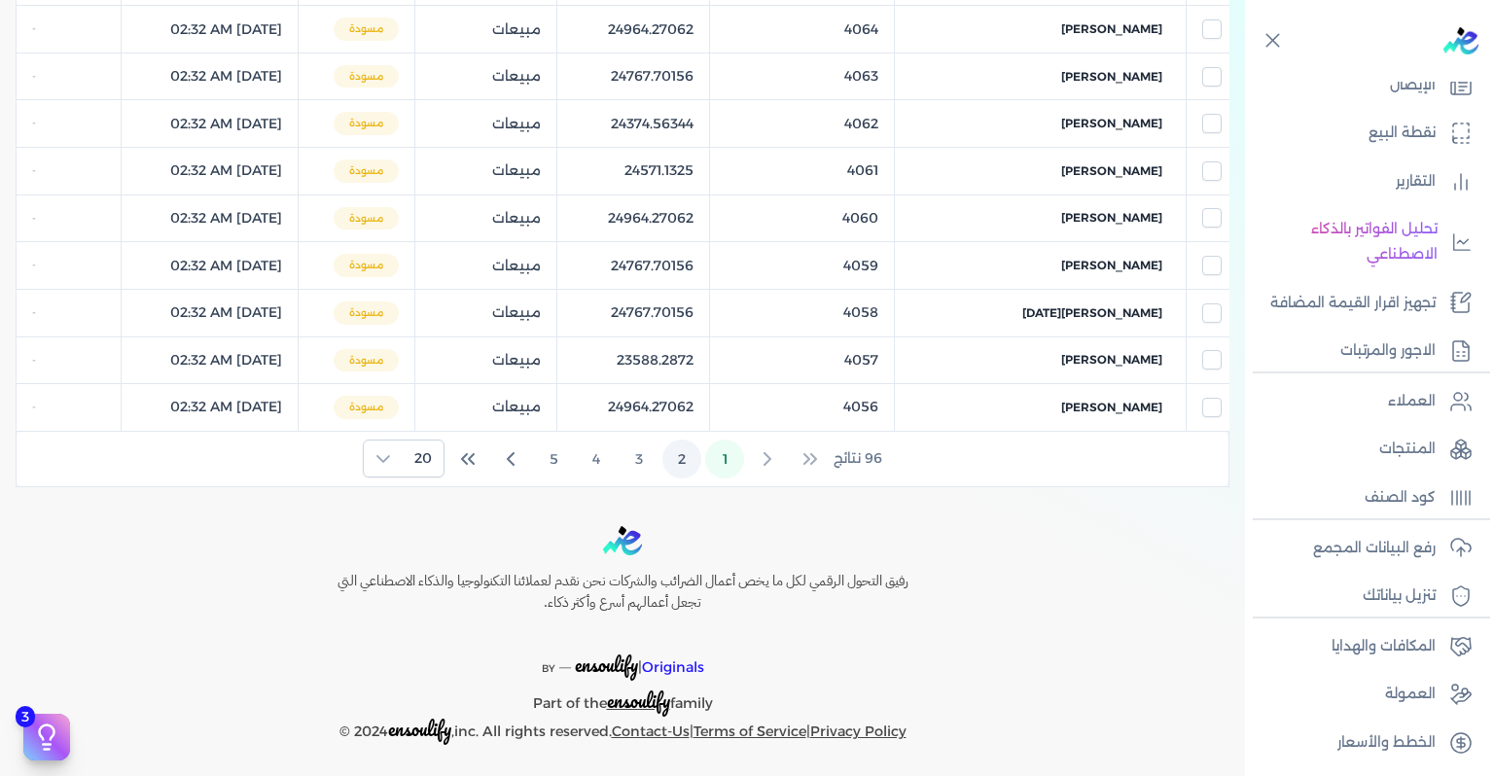
click at [672, 449] on button "2" at bounding box center [681, 459] width 39 height 39
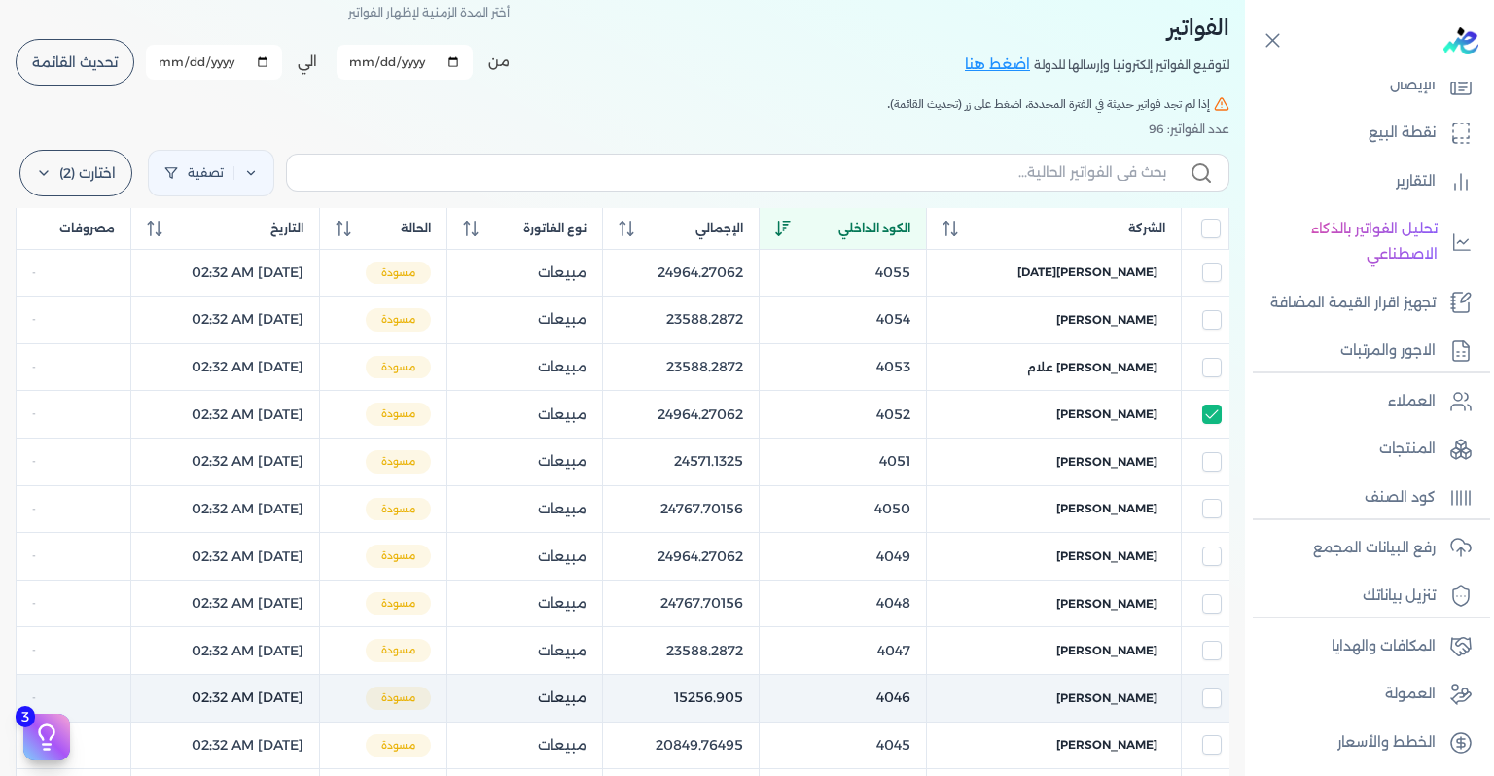
scroll to position [0, 0]
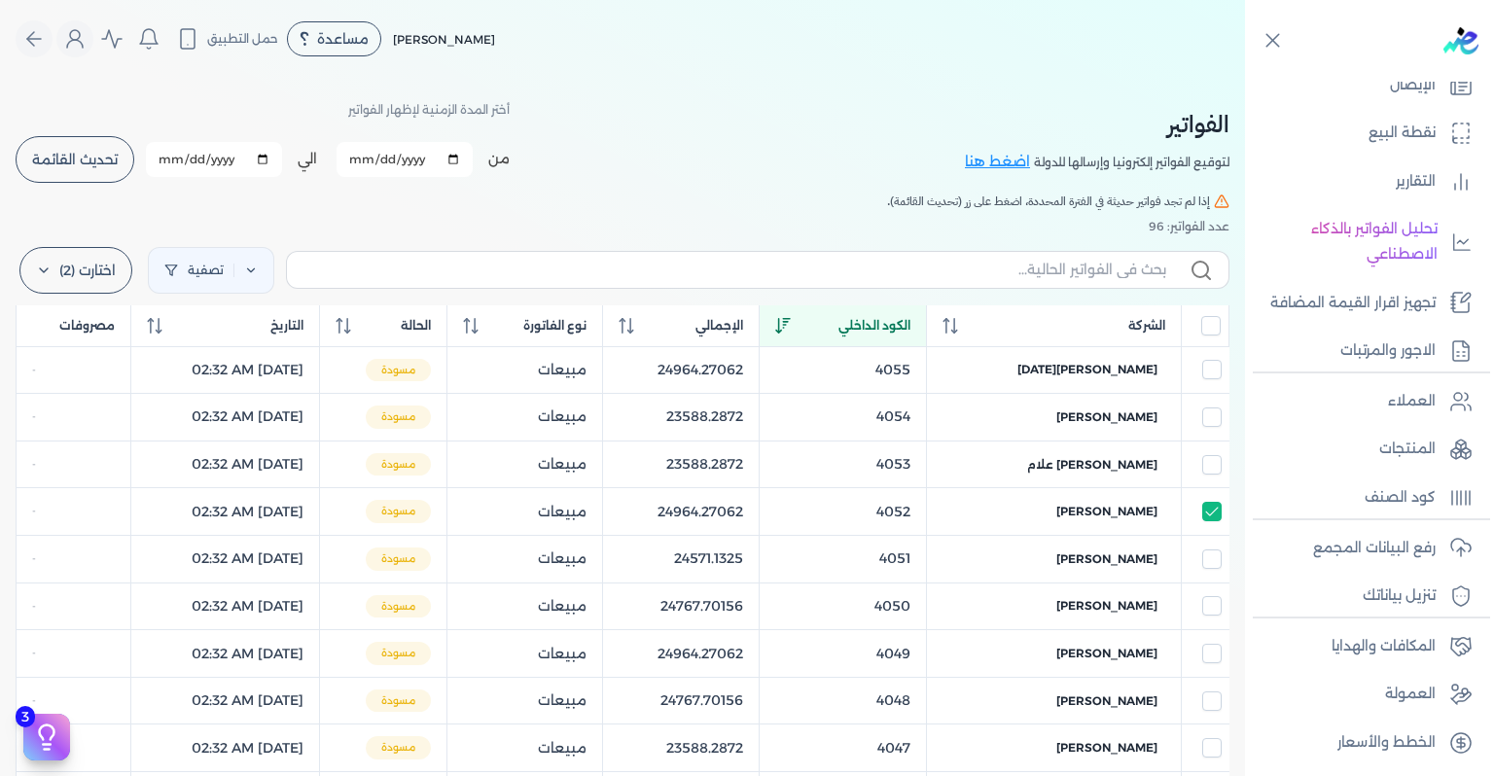
click at [93, 169] on button "تحديث القائمة" at bounding box center [75, 159] width 119 height 47
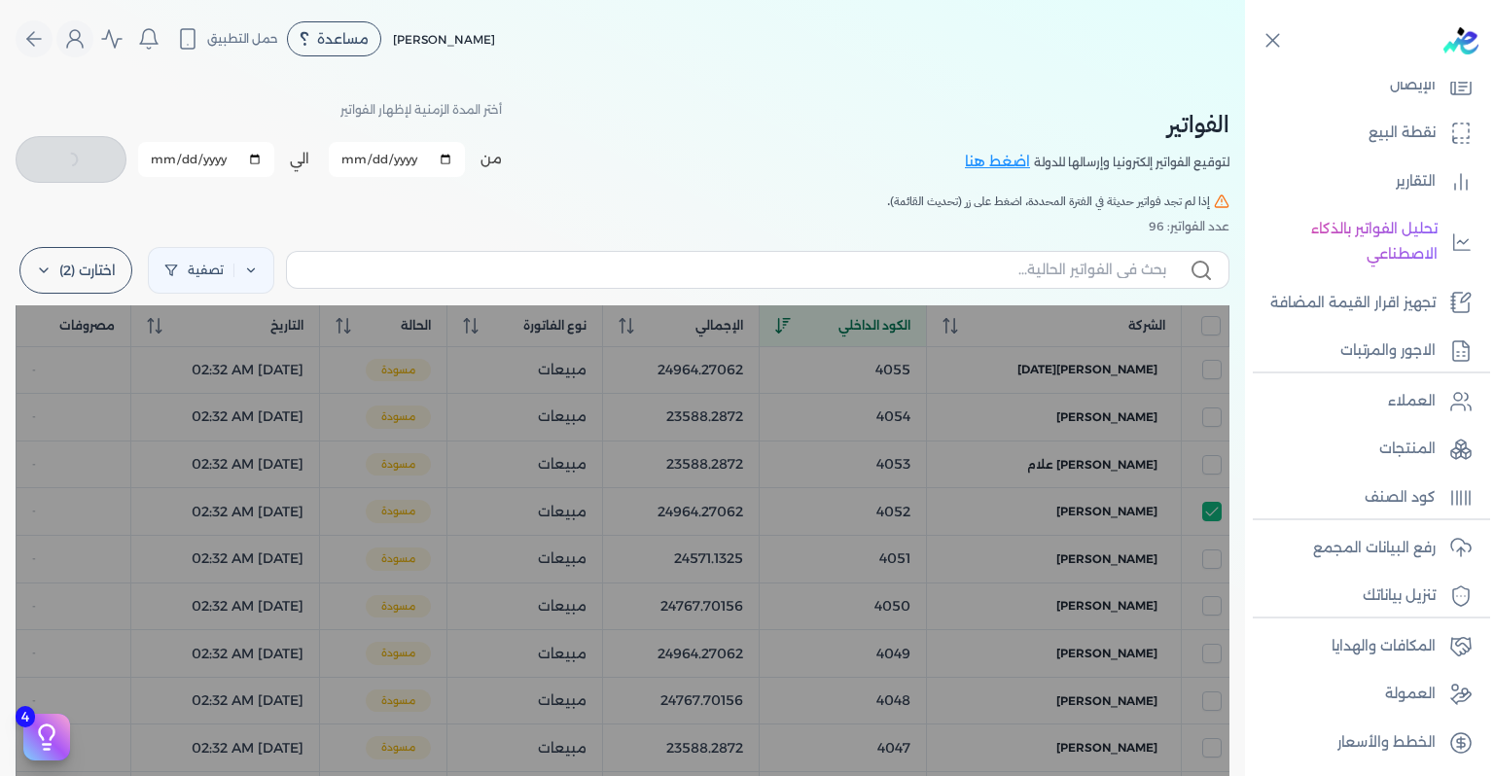
checkbox input "false"
